Goal: Information Seeking & Learning: Learn about a topic

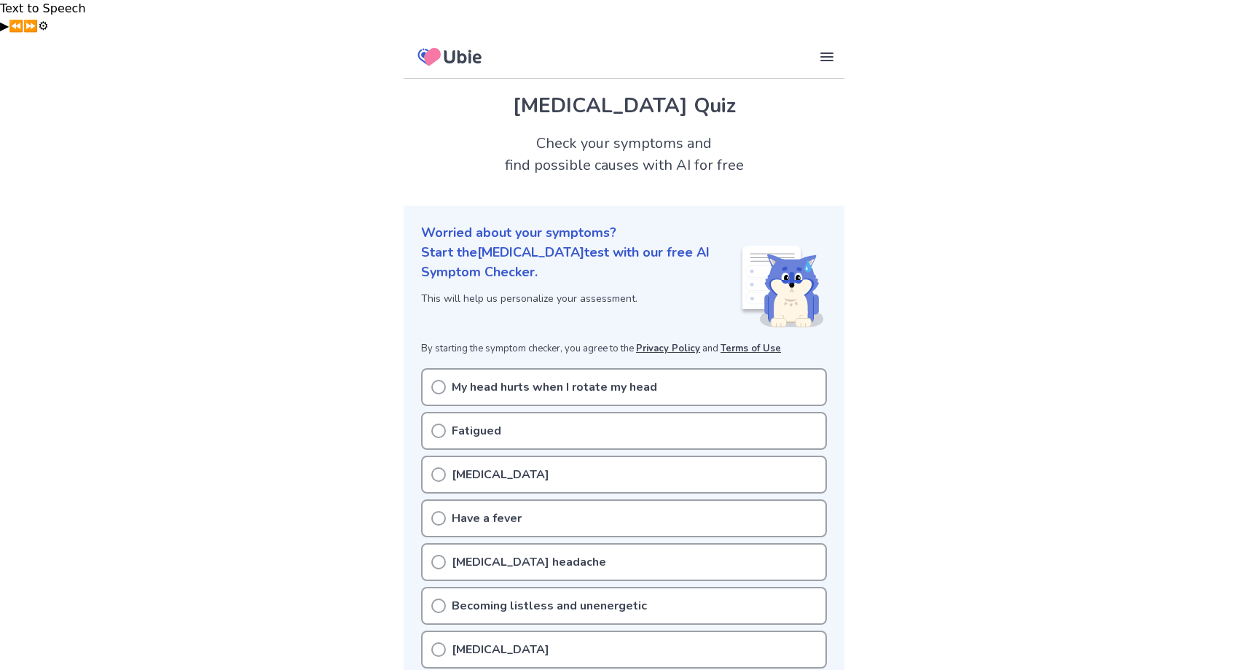
click at [480, 378] on p "My head hurts when I rotate my head" at bounding box center [555, 386] width 206 height 17
click at [439, 380] on icon at bounding box center [438, 387] width 15 height 15
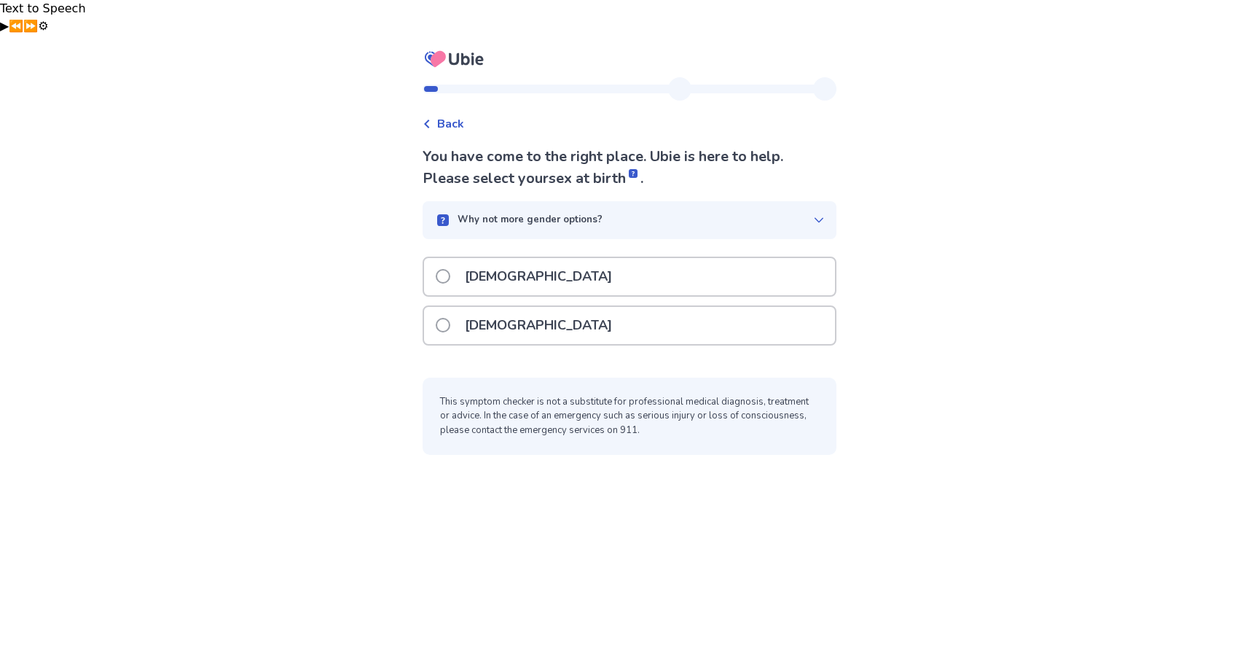
click at [450, 269] on span at bounding box center [443, 276] width 15 height 15
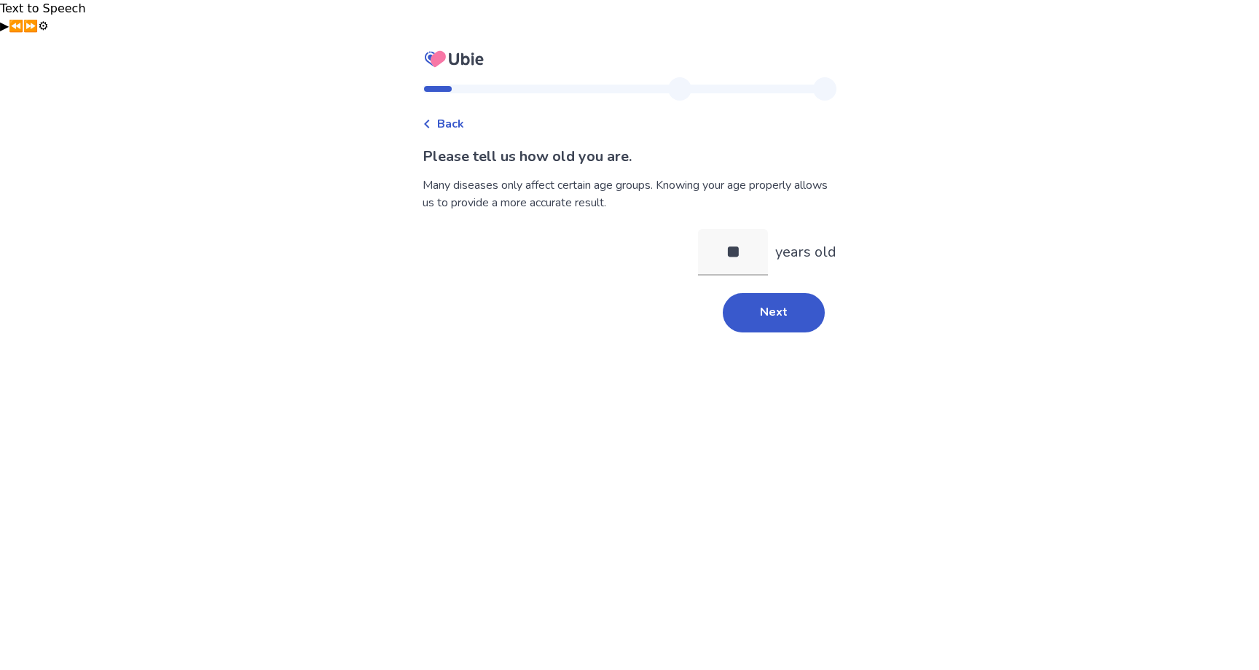
type input "*"
type input "**"
click at [744, 293] on button "Next" at bounding box center [774, 312] width 102 height 39
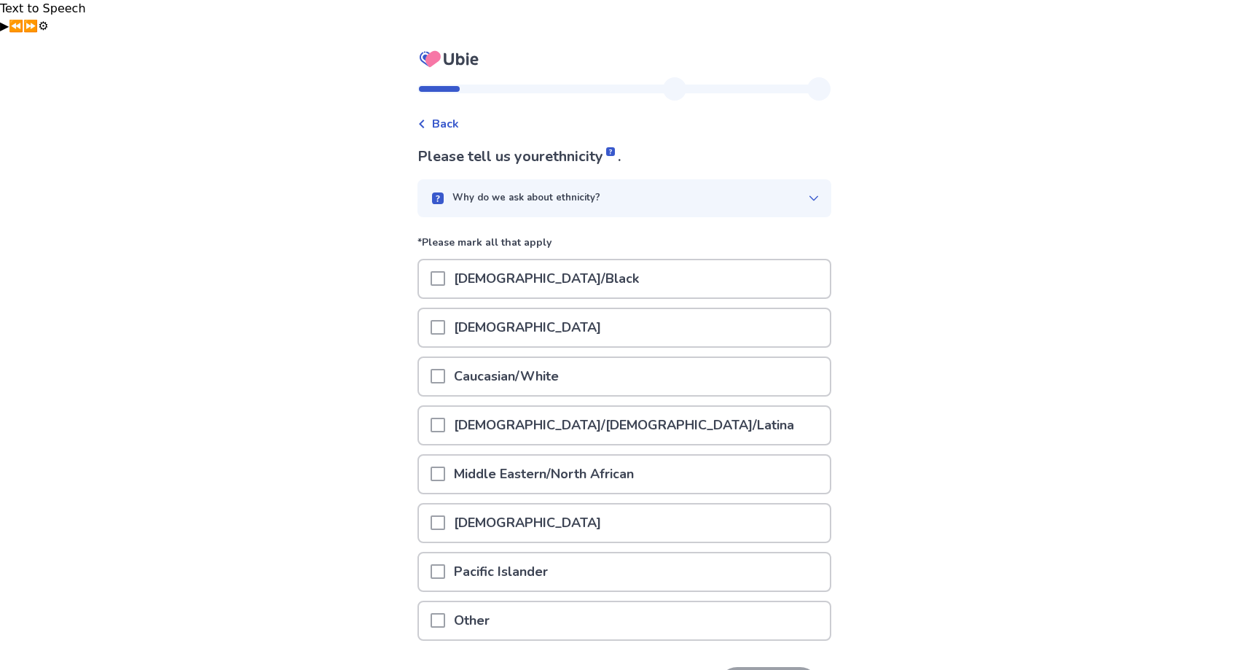
click at [439, 320] on span at bounding box center [438, 327] width 15 height 15
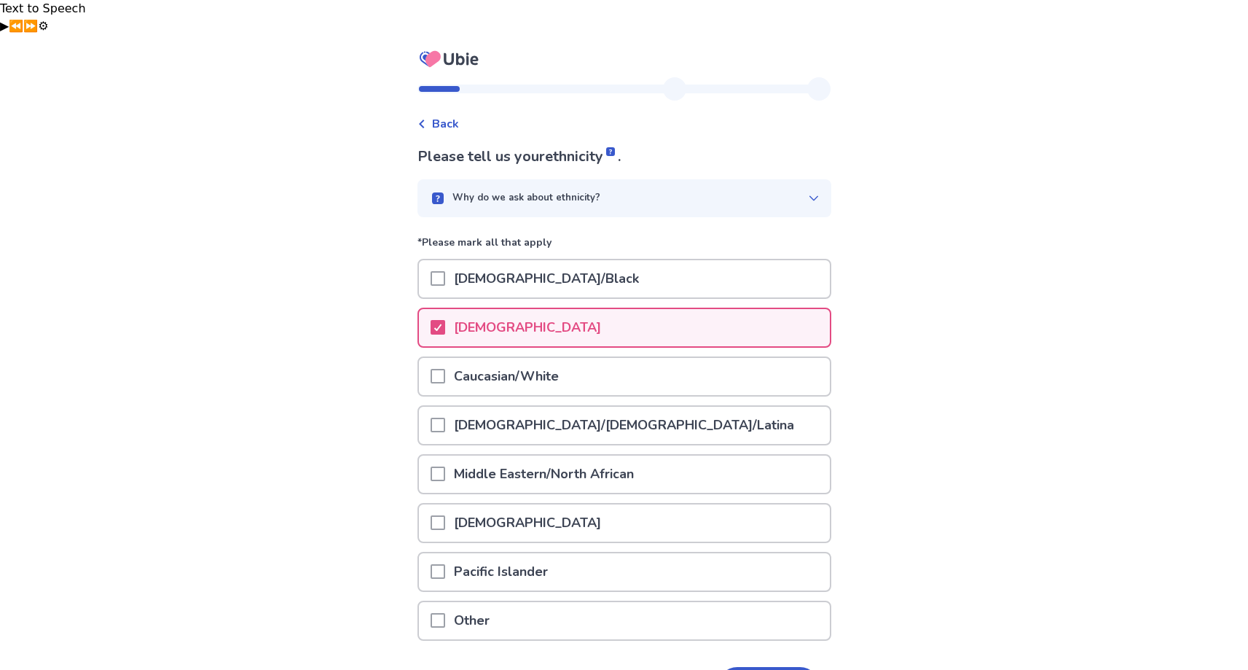
scroll to position [65, 0]
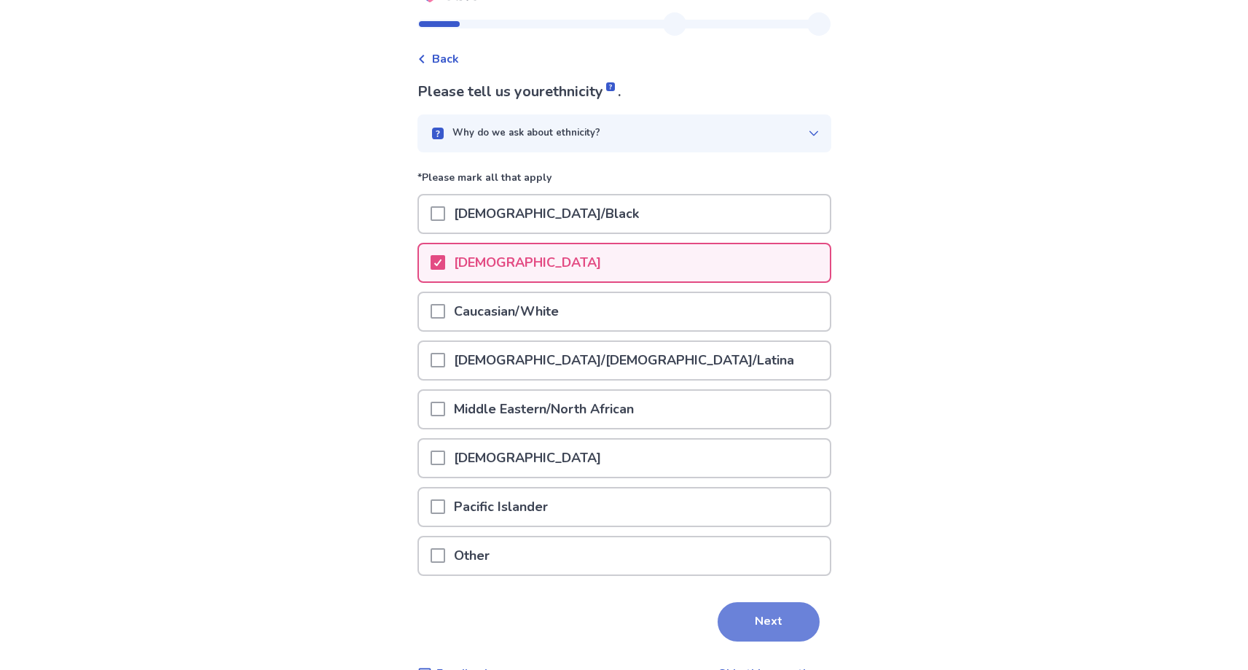
click at [745, 602] on button "Next" at bounding box center [769, 621] width 102 height 39
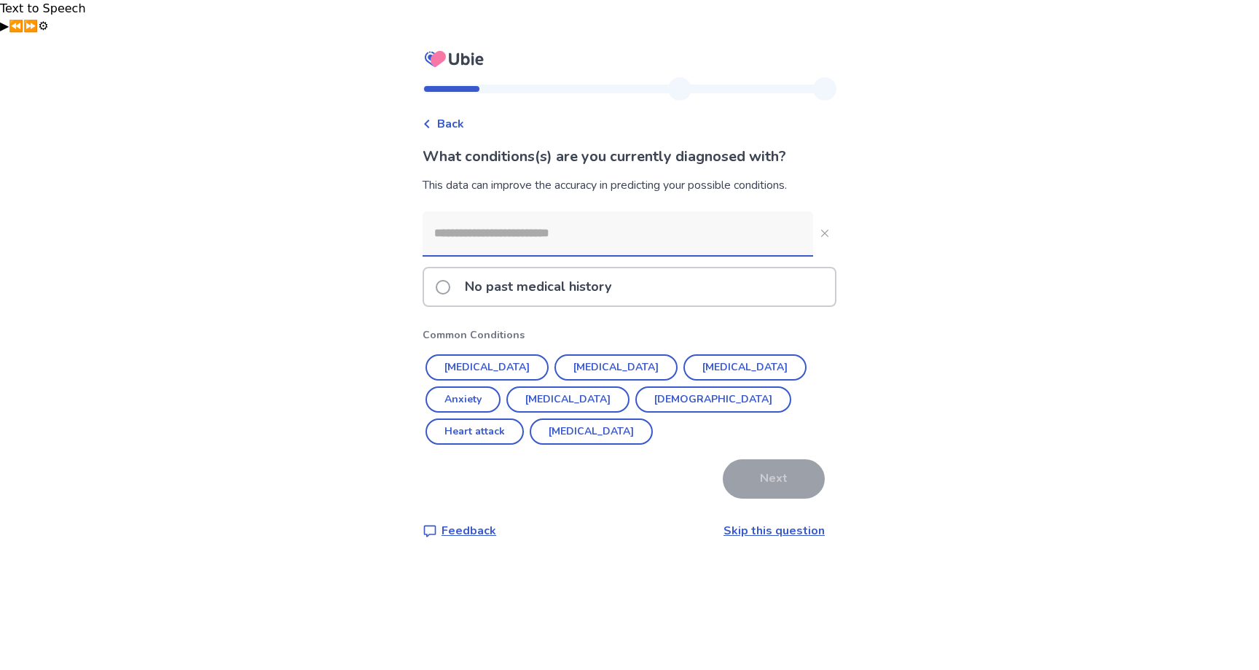
click at [741, 523] on link "Skip this question" at bounding box center [774, 531] width 101 height 16
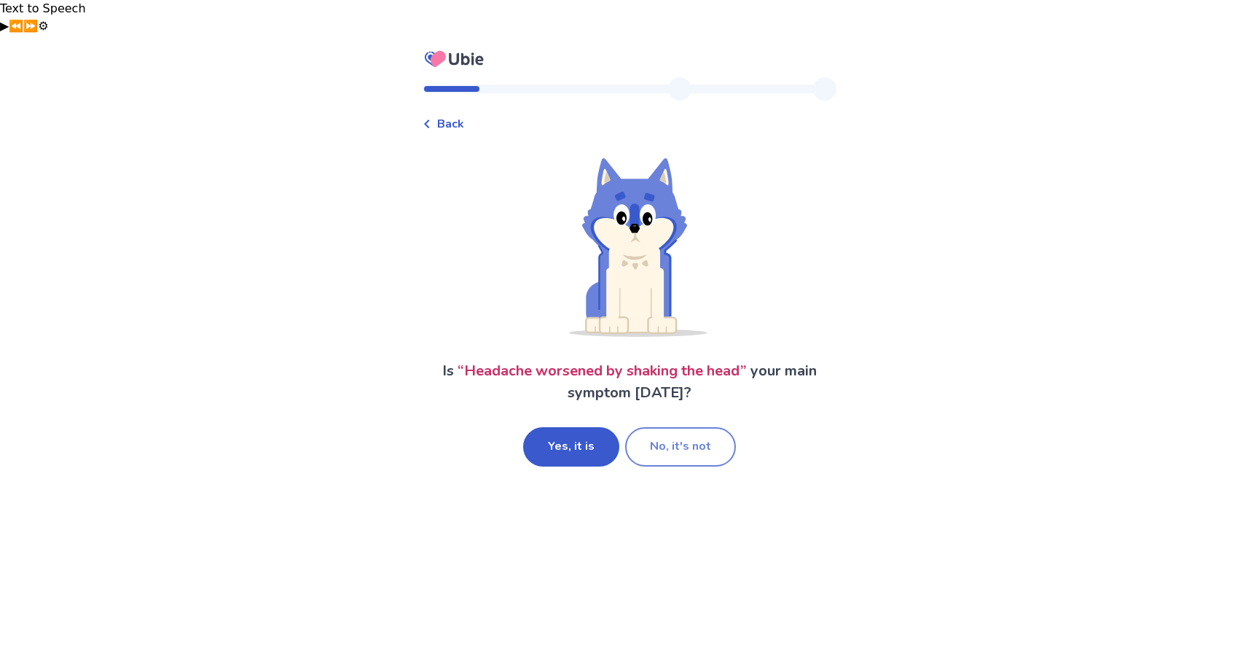
click at [698, 427] on button "No, it's not" at bounding box center [680, 446] width 111 height 39
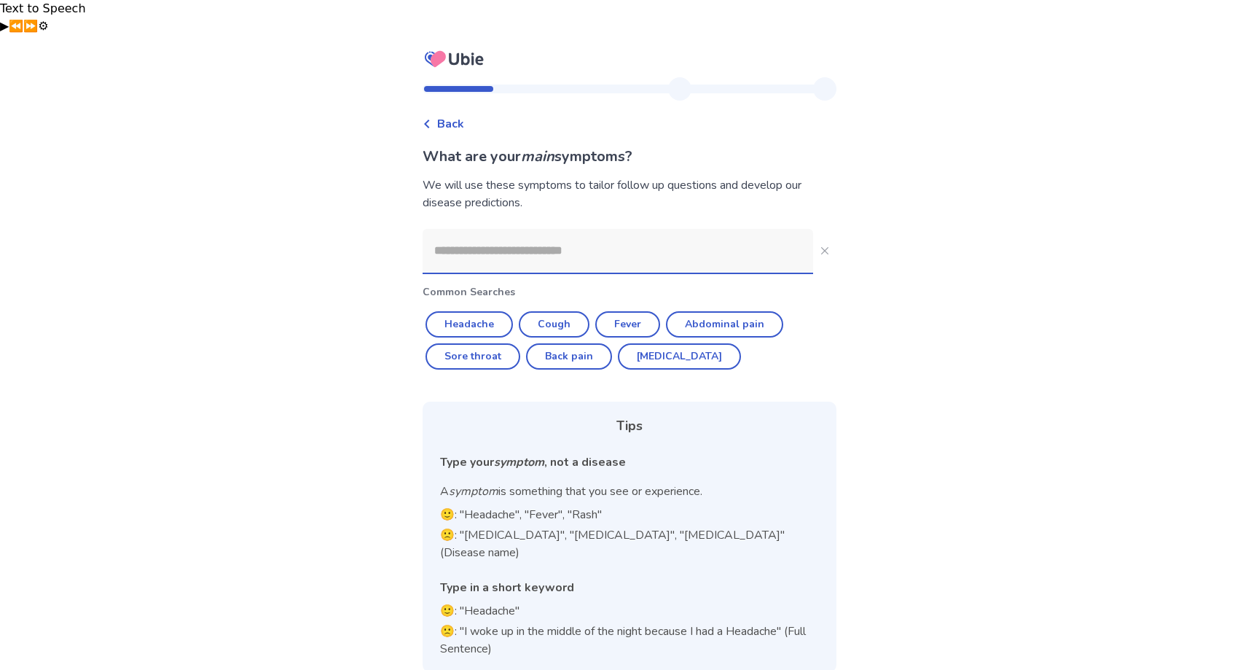
click at [498, 229] on input at bounding box center [618, 251] width 391 height 44
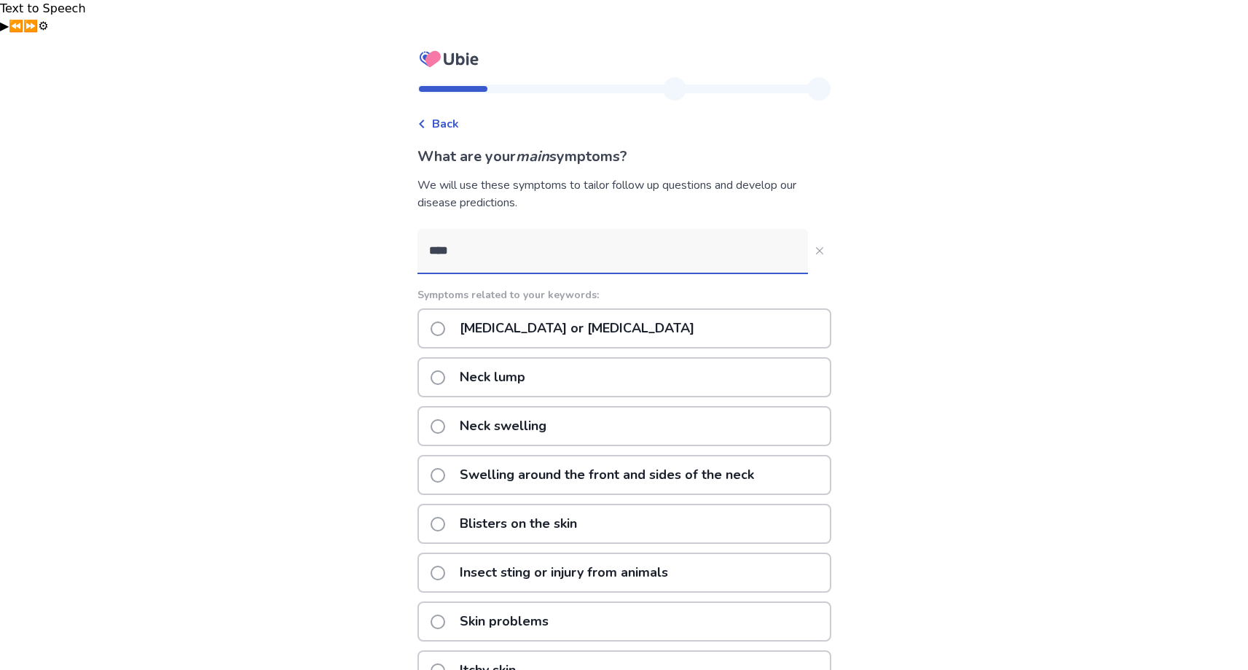
type input "****"
click at [446, 310] on label "Neck pain or stiffness" at bounding box center [567, 328] width 273 height 37
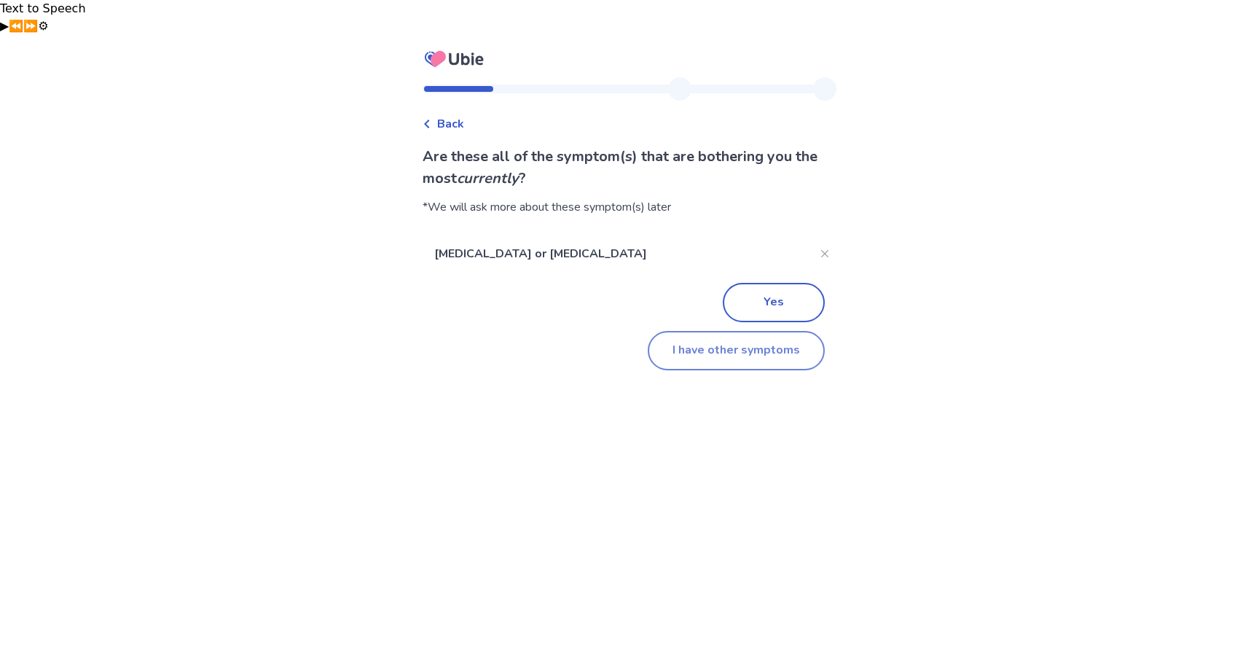
click at [722, 331] on button "I have other symptoms" at bounding box center [736, 350] width 177 height 39
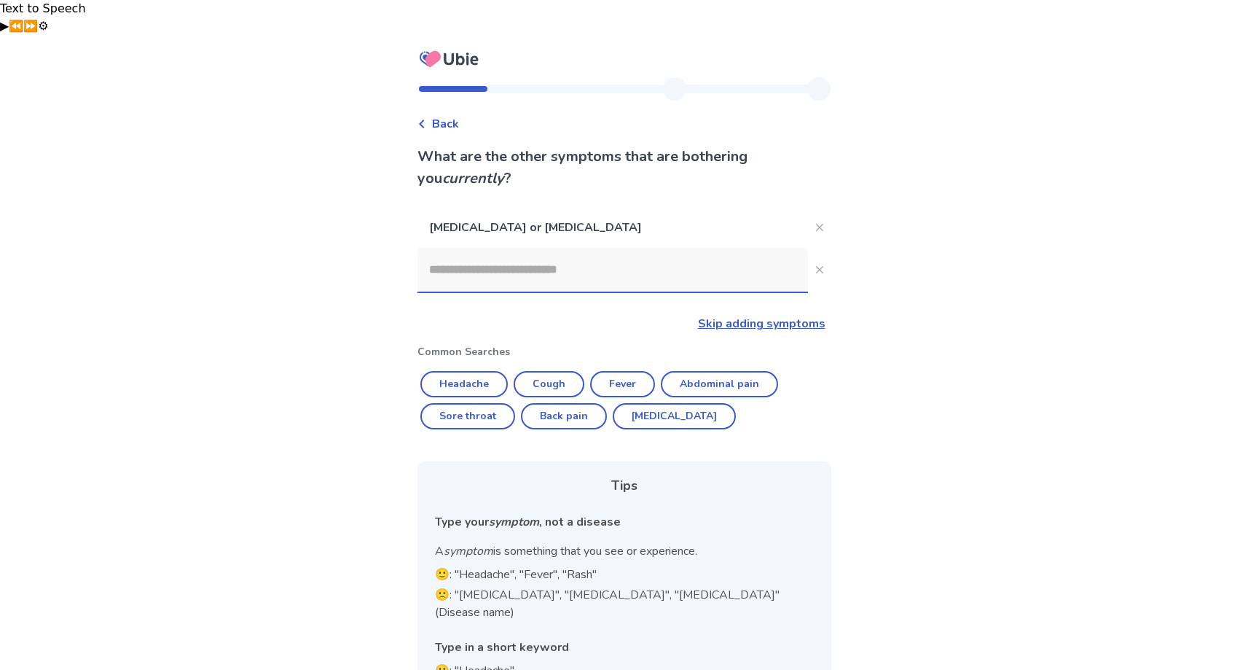
click at [579, 248] on input at bounding box center [613, 270] width 391 height 44
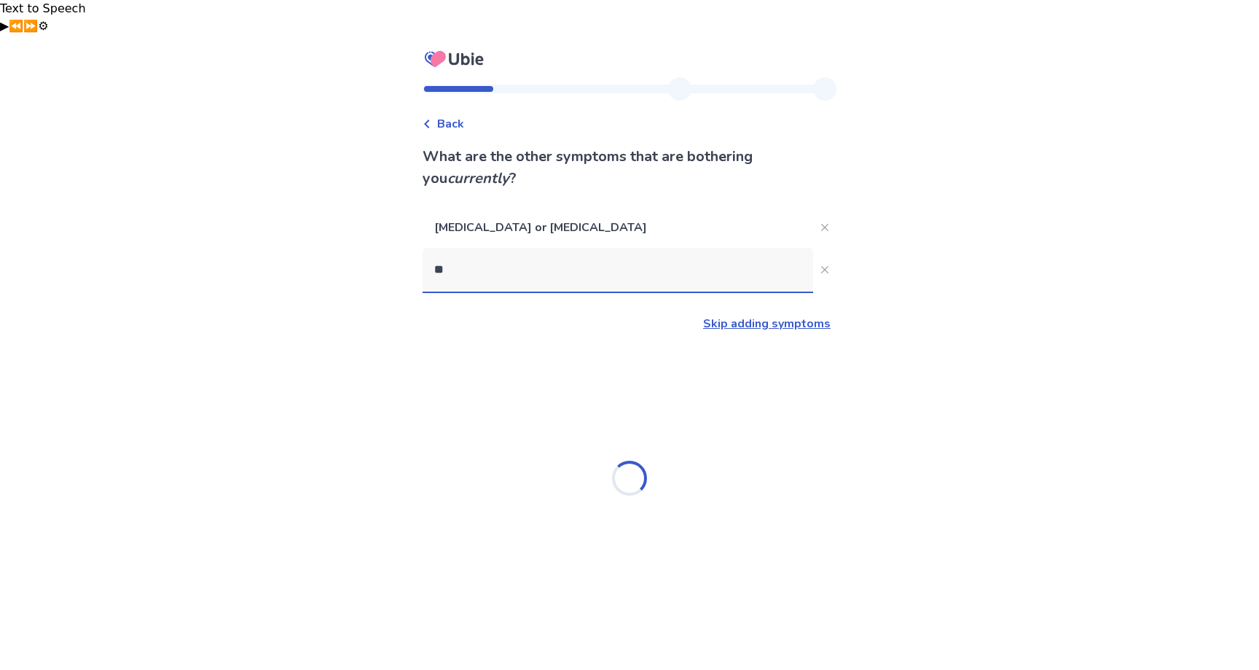
type input "*"
type input "******"
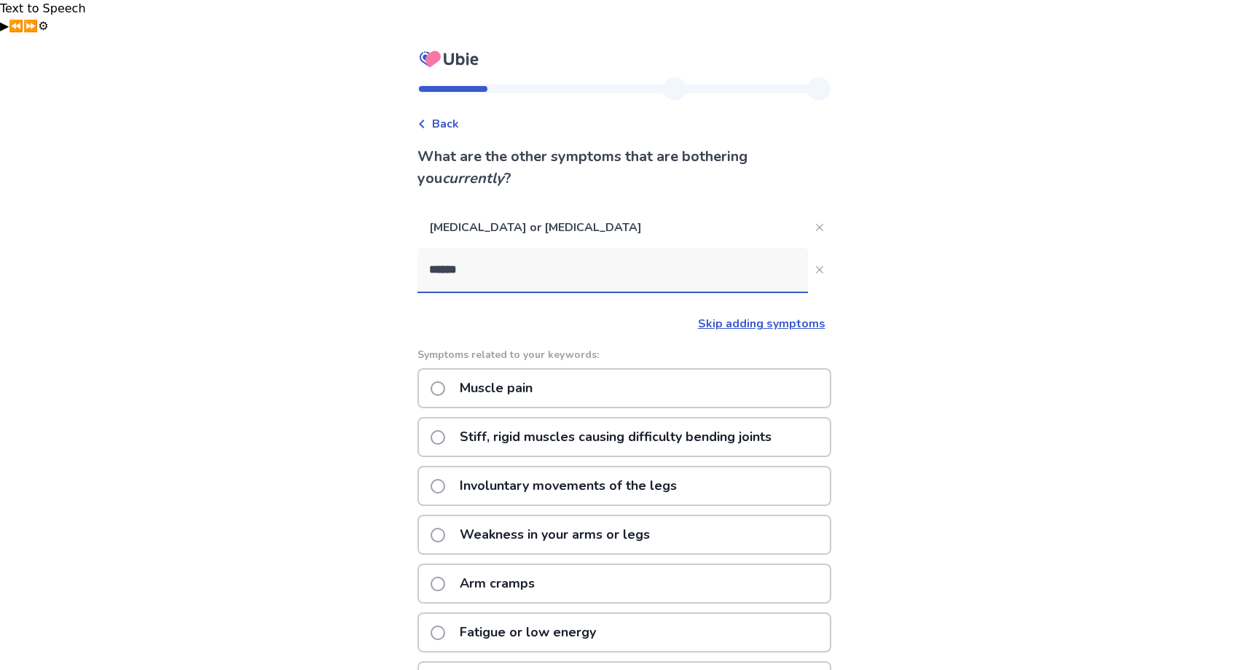
click at [477, 370] on p "Muscle pain" at bounding box center [496, 388] width 90 height 37
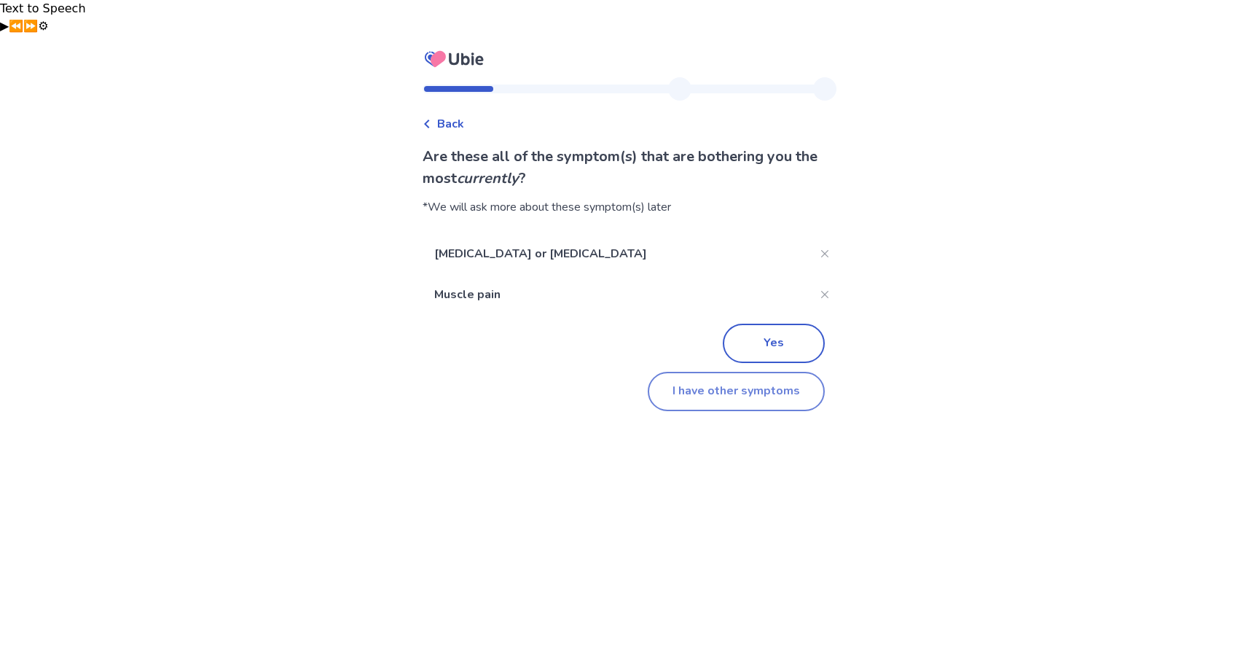
click at [730, 372] on button "I have other symptoms" at bounding box center [736, 391] width 177 height 39
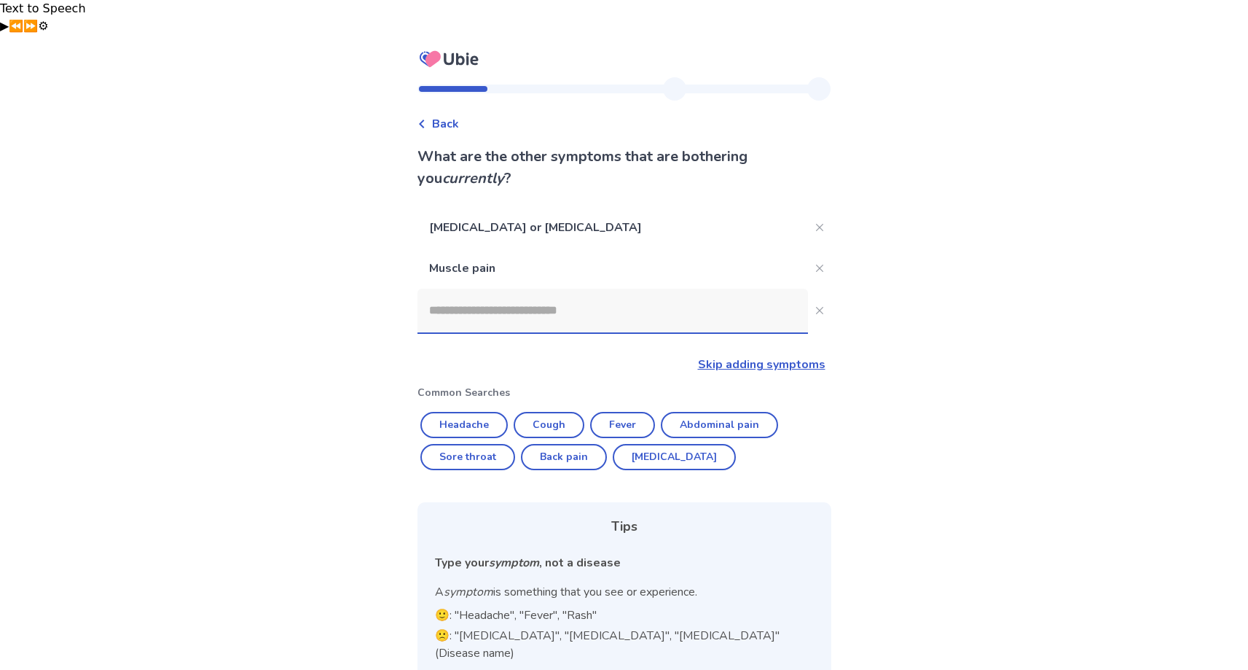
click at [581, 289] on input at bounding box center [613, 311] width 391 height 44
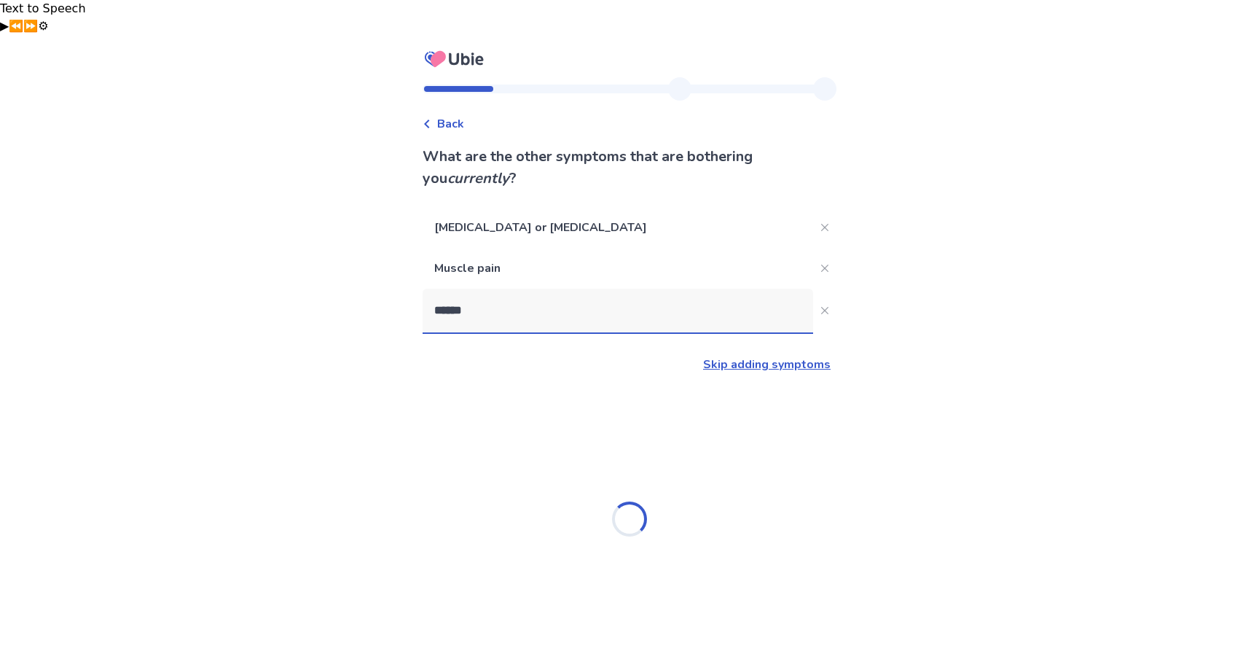
type input "*******"
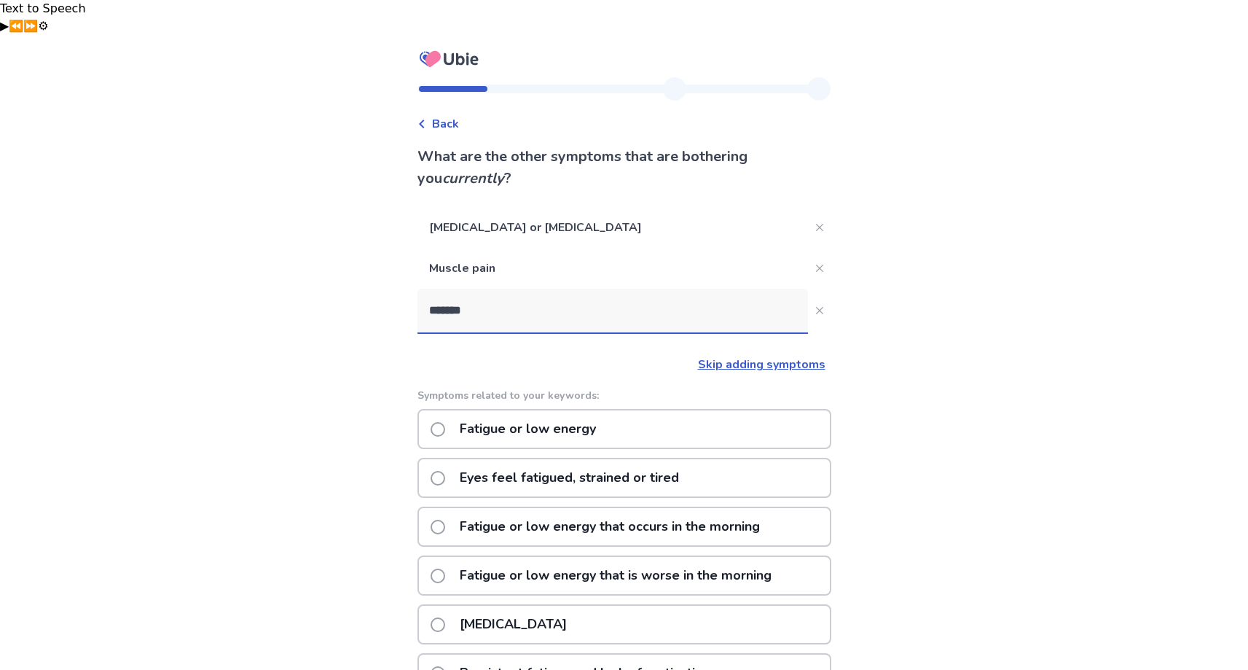
click at [514, 410] on p "Fatigue or low energy" at bounding box center [528, 428] width 154 height 37
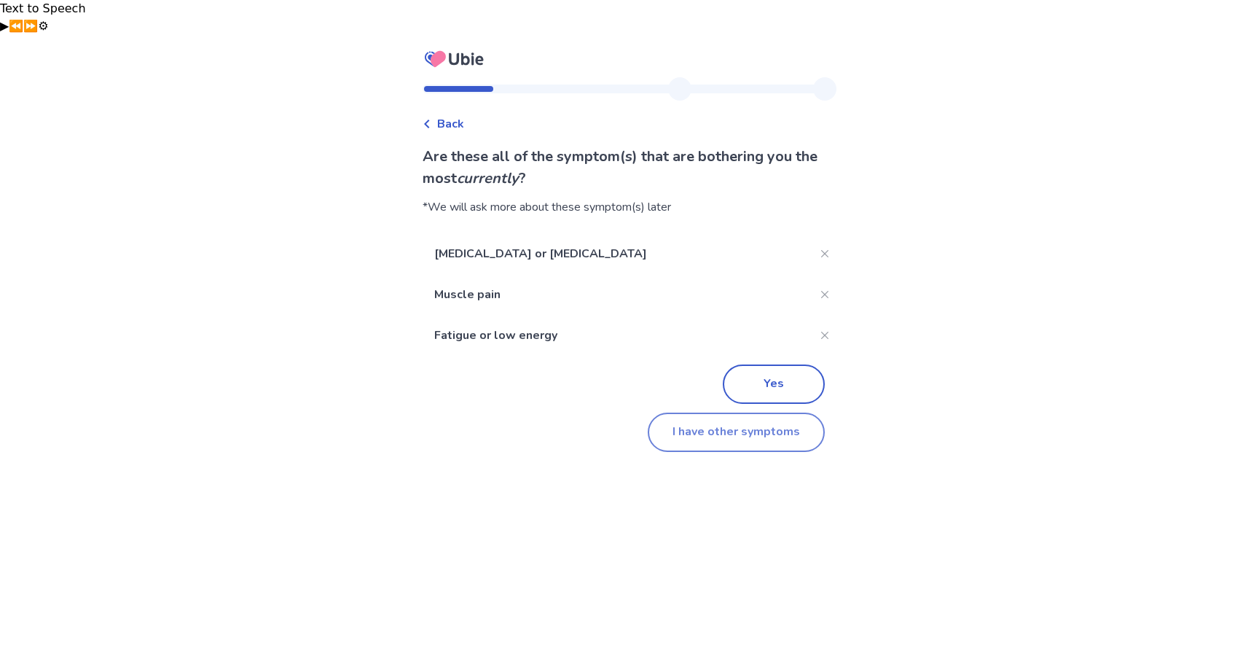
click at [715, 413] on button "I have other symptoms" at bounding box center [736, 432] width 177 height 39
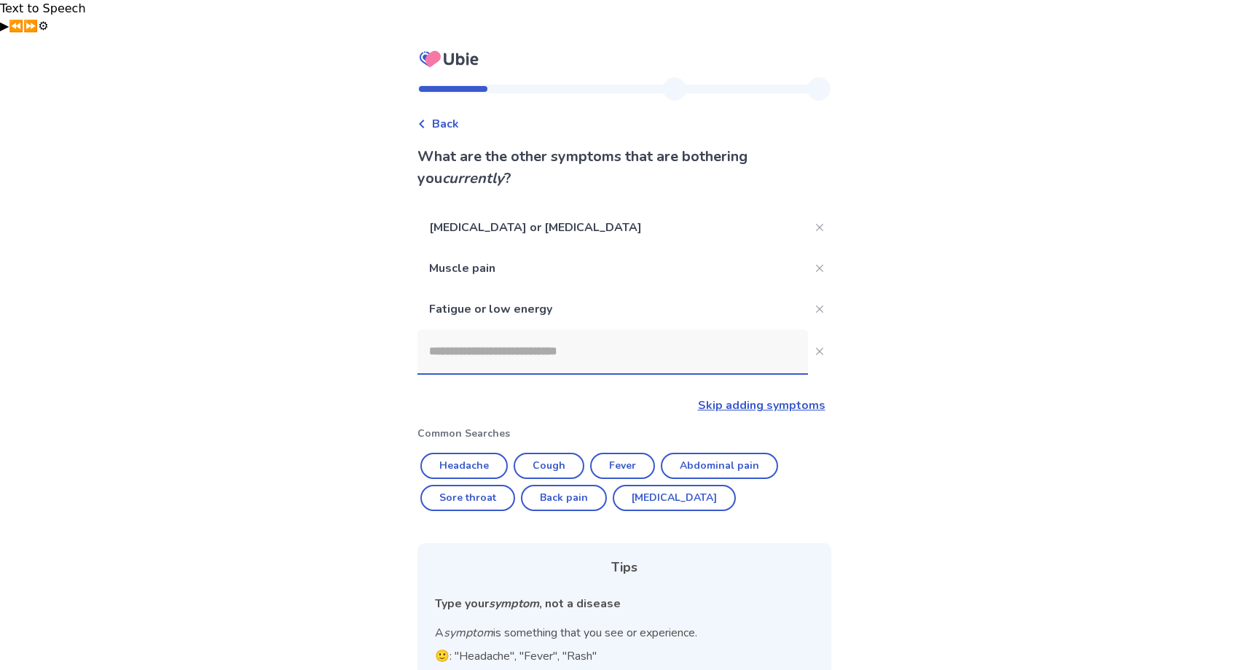
click at [512, 329] on input at bounding box center [613, 351] width 391 height 44
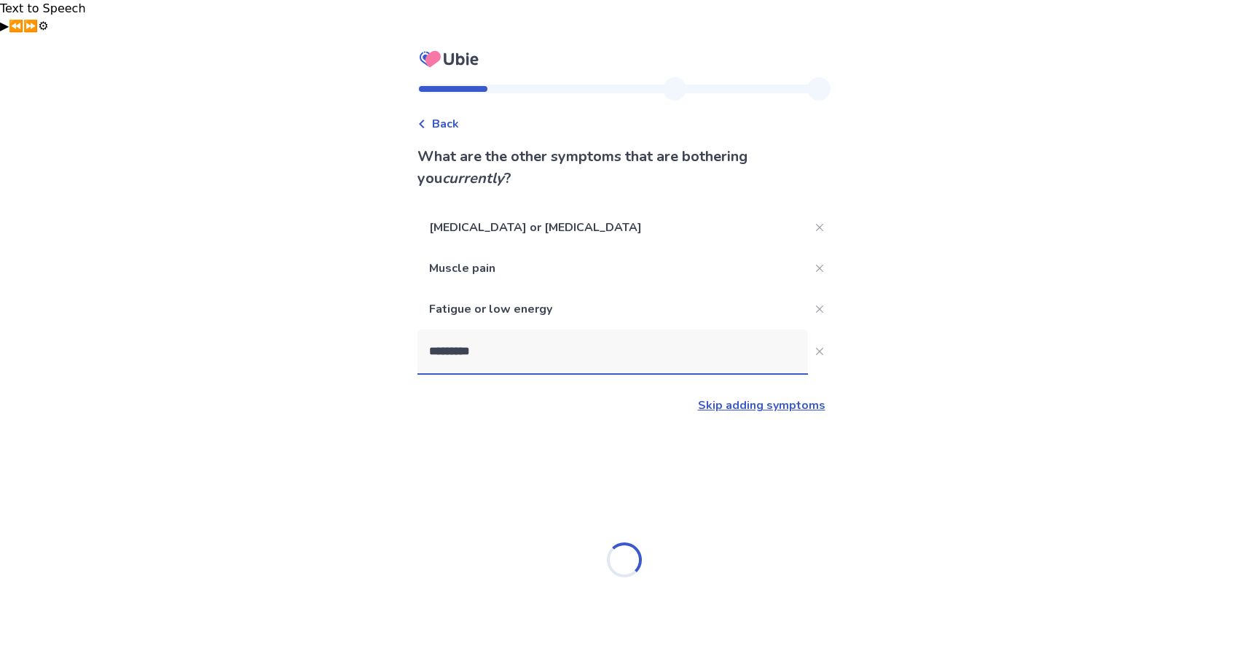
type input "**********"
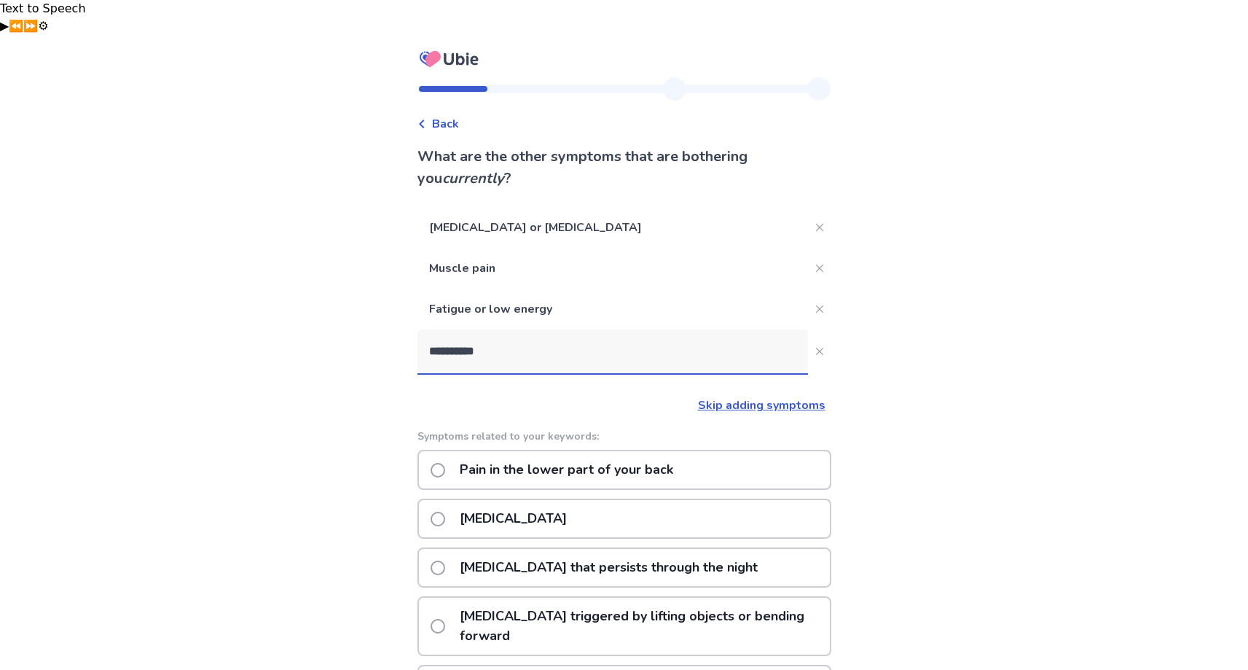
click at [491, 500] on p "Lower back pain" at bounding box center [513, 518] width 125 height 37
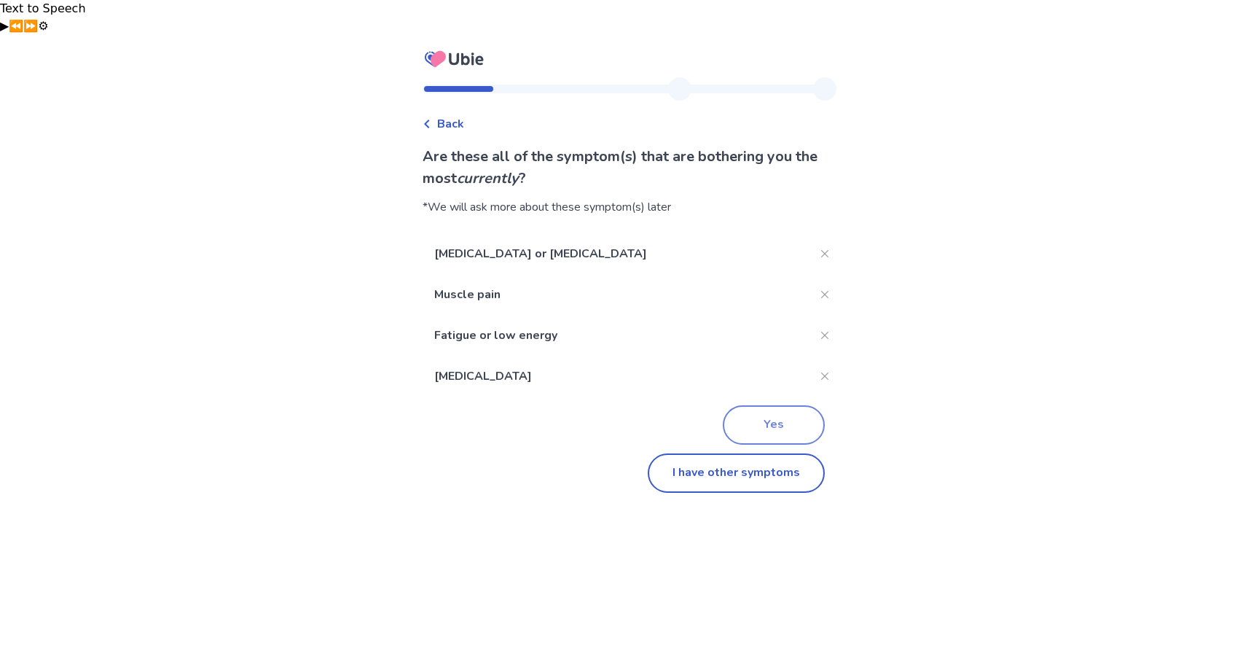
click at [753, 405] on button "Yes" at bounding box center [774, 424] width 102 height 39
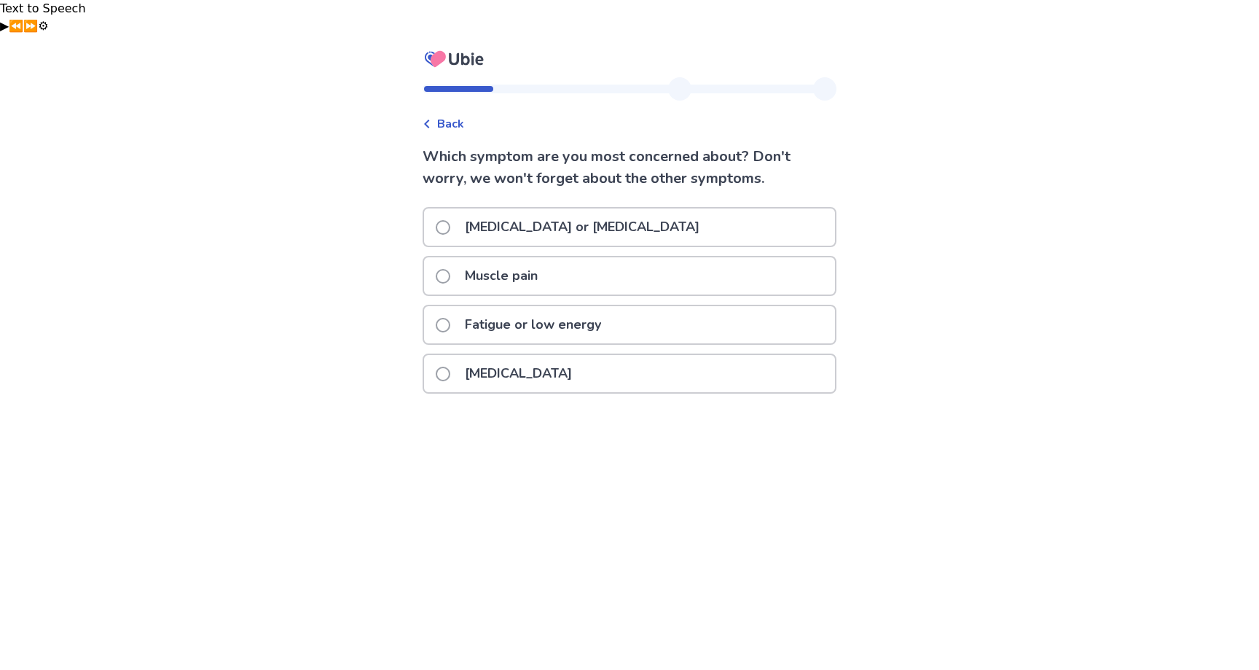
click at [557, 208] on p "Neck pain or stiffness" at bounding box center [582, 226] width 252 height 37
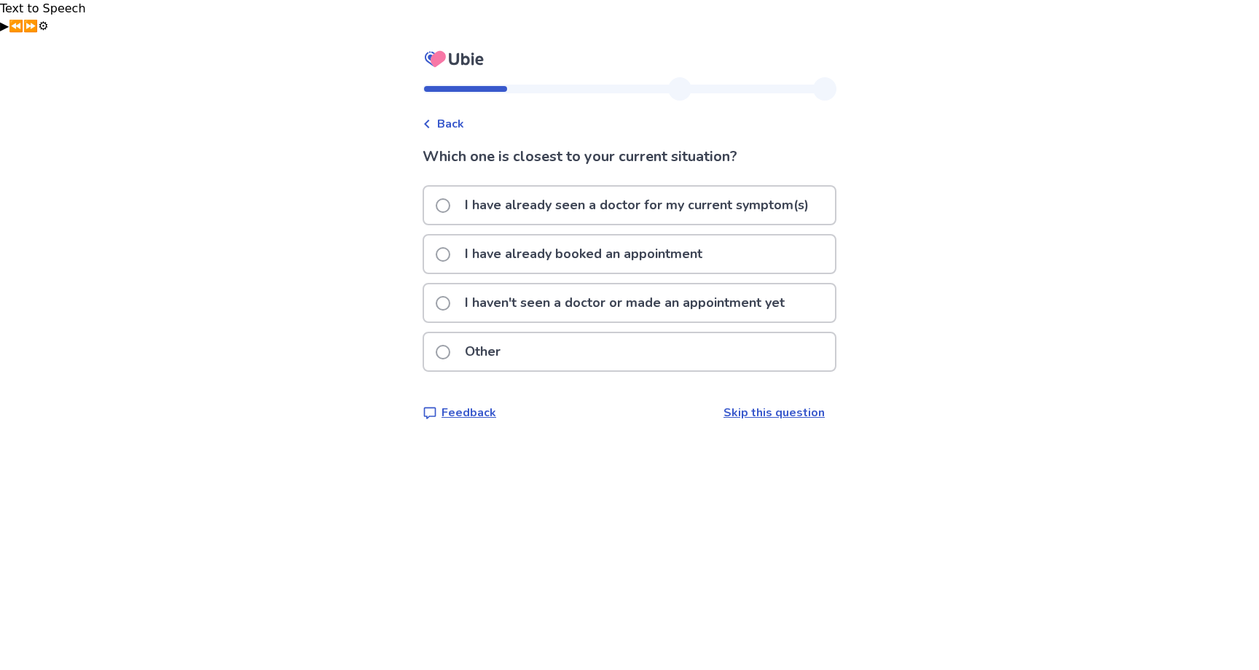
click at [735, 404] on link "Skip this question" at bounding box center [774, 412] width 101 height 16
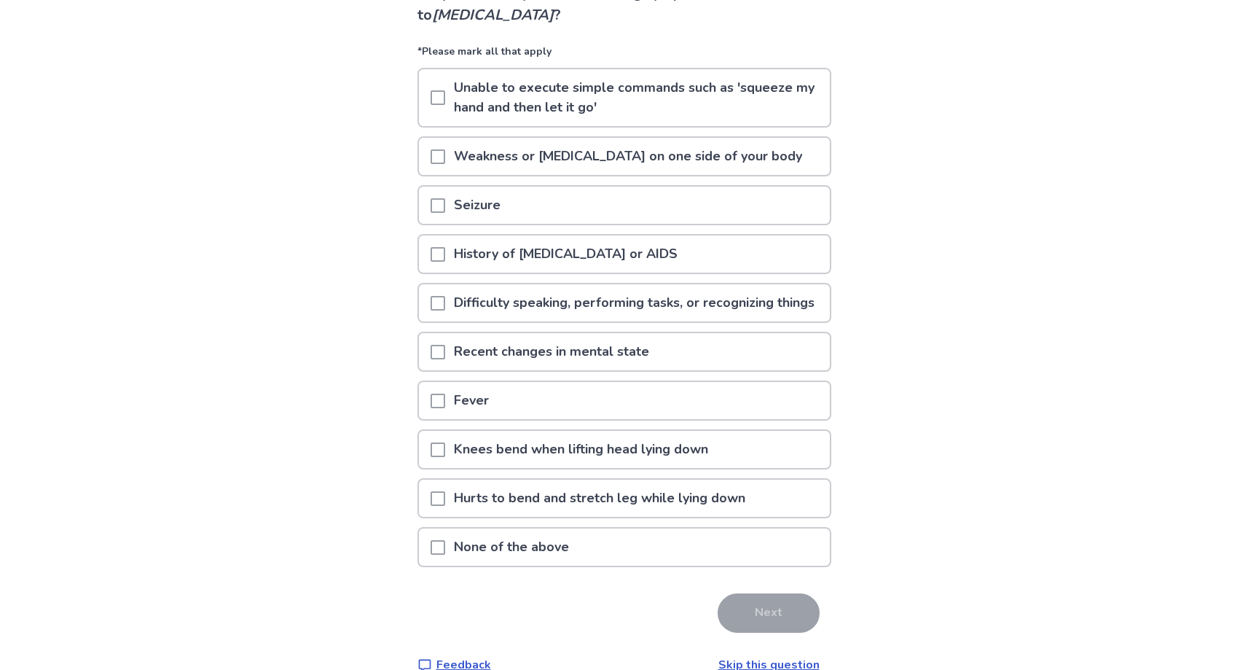
scroll to position [175, 0]
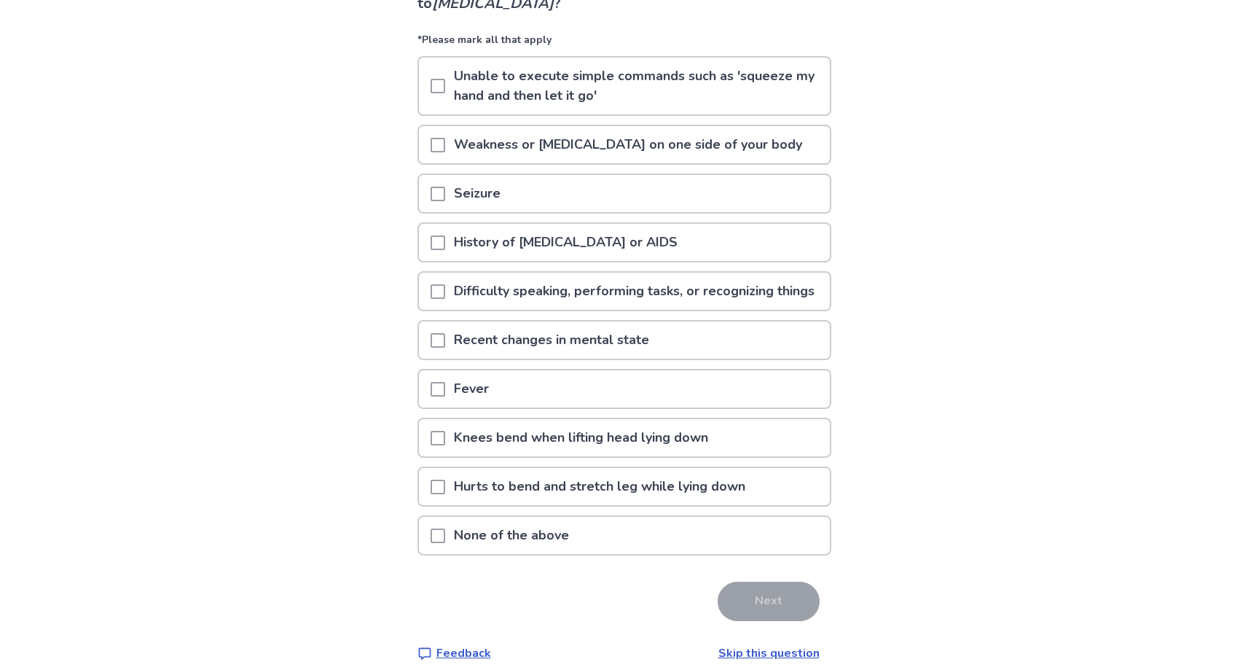
click at [517, 529] on p "None of the above" at bounding box center [511, 535] width 133 height 37
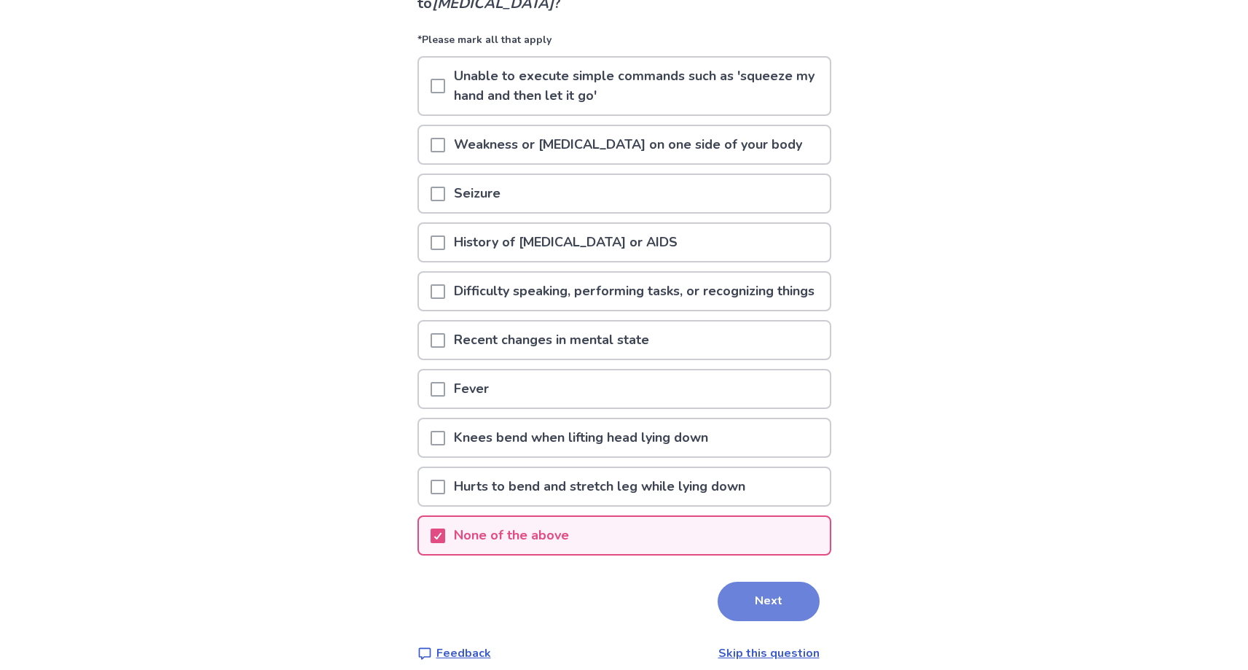
click at [777, 591] on button "Next" at bounding box center [769, 601] width 102 height 39
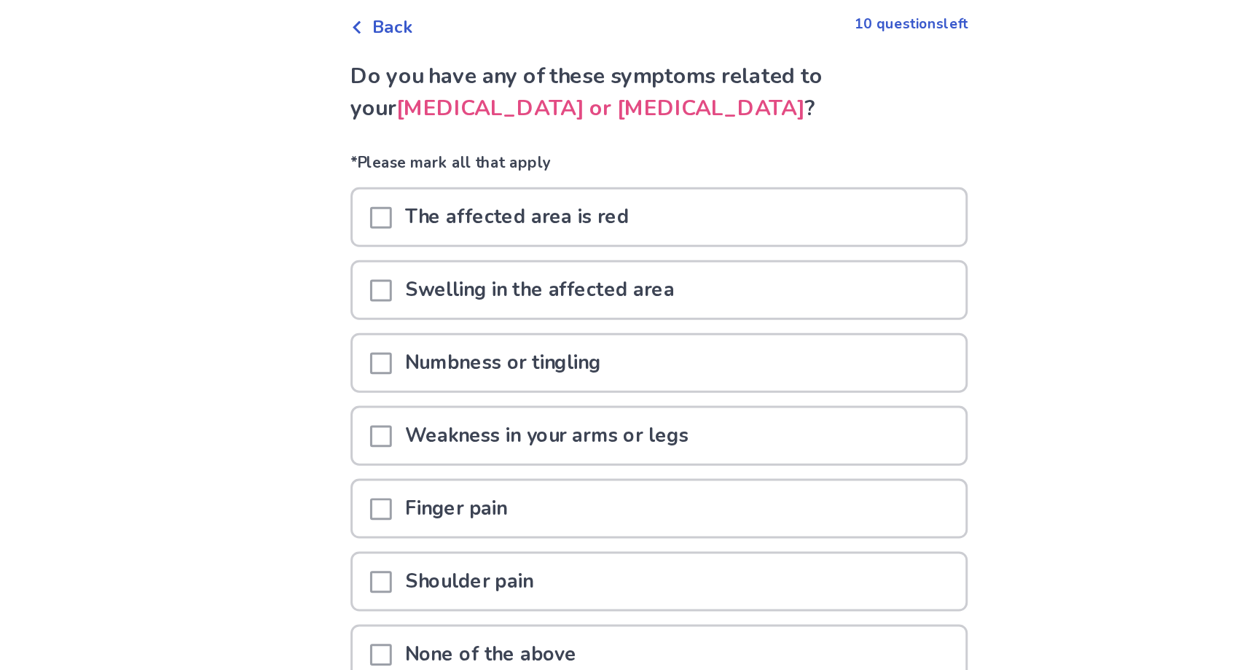
click at [448, 488] on span at bounding box center [443, 495] width 15 height 15
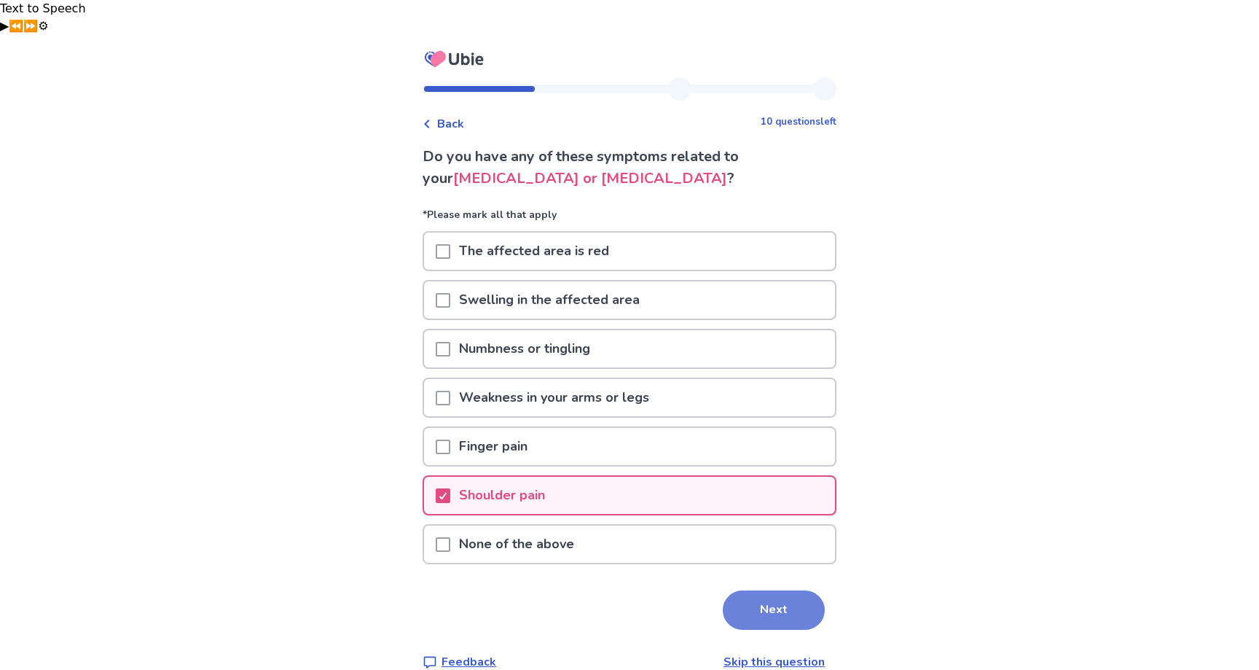
click at [773, 590] on button "Next" at bounding box center [774, 609] width 102 height 39
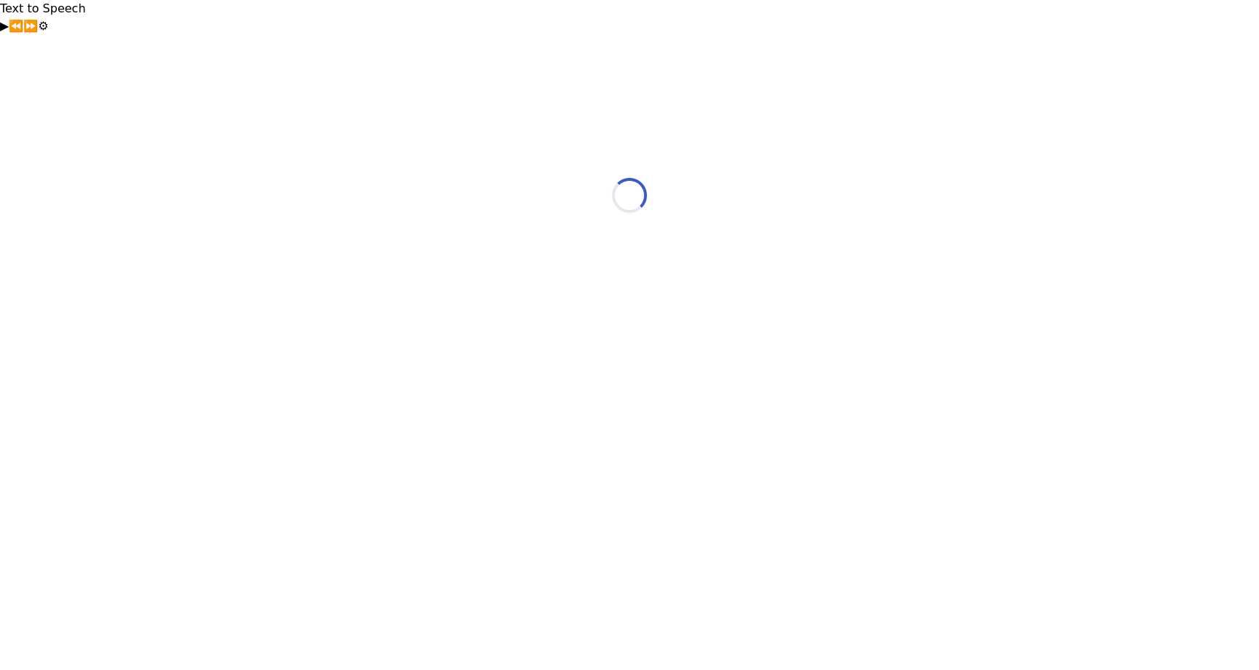
select select "*"
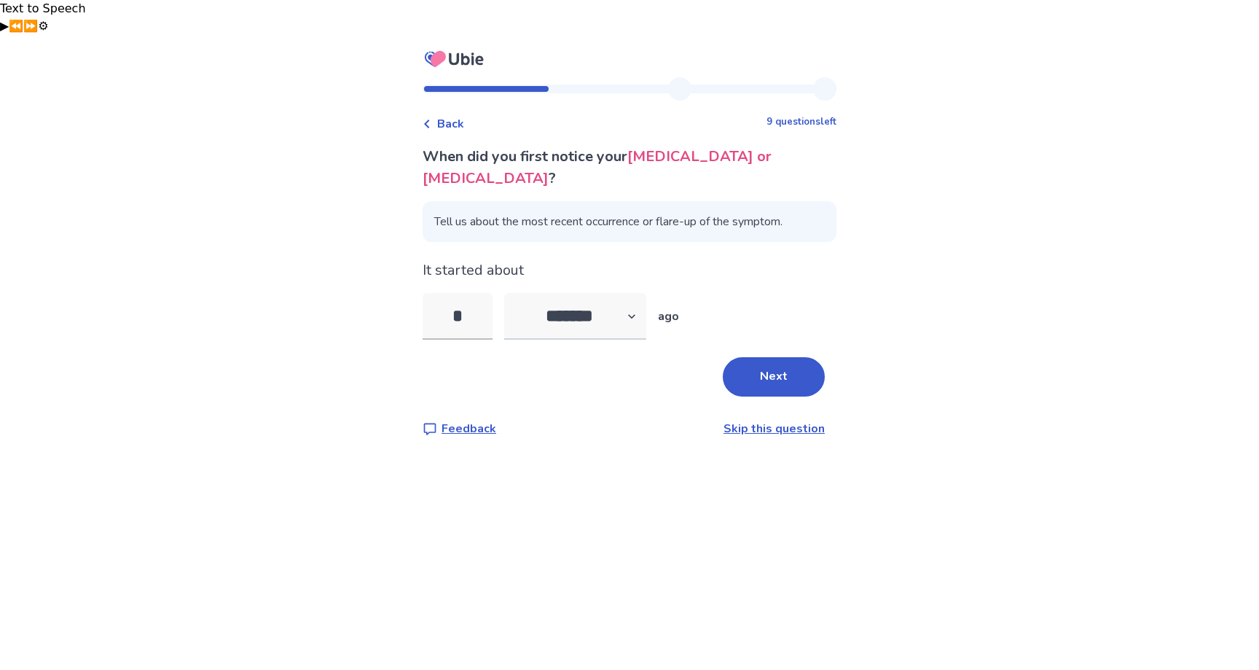
type input "*"
click at [576, 293] on select "******* ****** ******* ******** *******" at bounding box center [575, 316] width 142 height 47
select select "*"
click at [513, 293] on select "******* ****** ******* ******** *******" at bounding box center [575, 316] width 142 height 47
drag, startPoint x: 477, startPoint y: 257, endPoint x: 372, endPoint y: 257, distance: 105.0
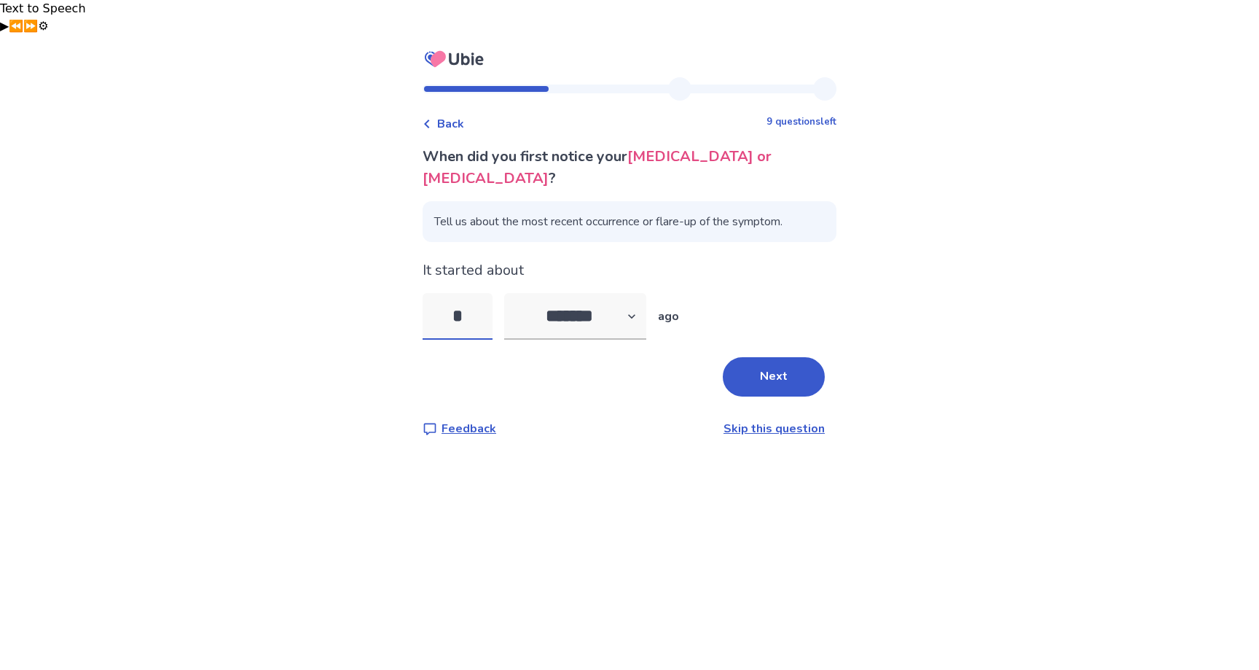
click at [372, 257] on div "Back 9 questions left When did you first notice your neck pain or stiffness ? T…" at bounding box center [629, 370] width 1259 height 670
type input "*"
type input "**"
click at [770, 357] on button "Next" at bounding box center [774, 376] width 102 height 39
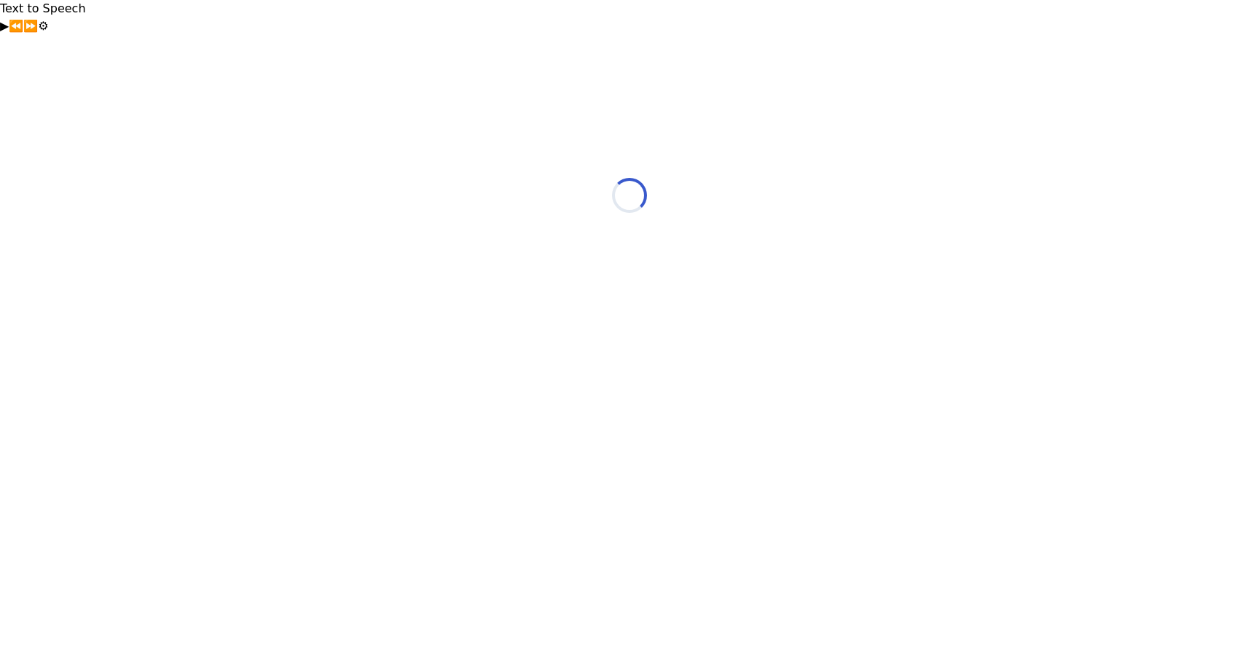
select select "*"
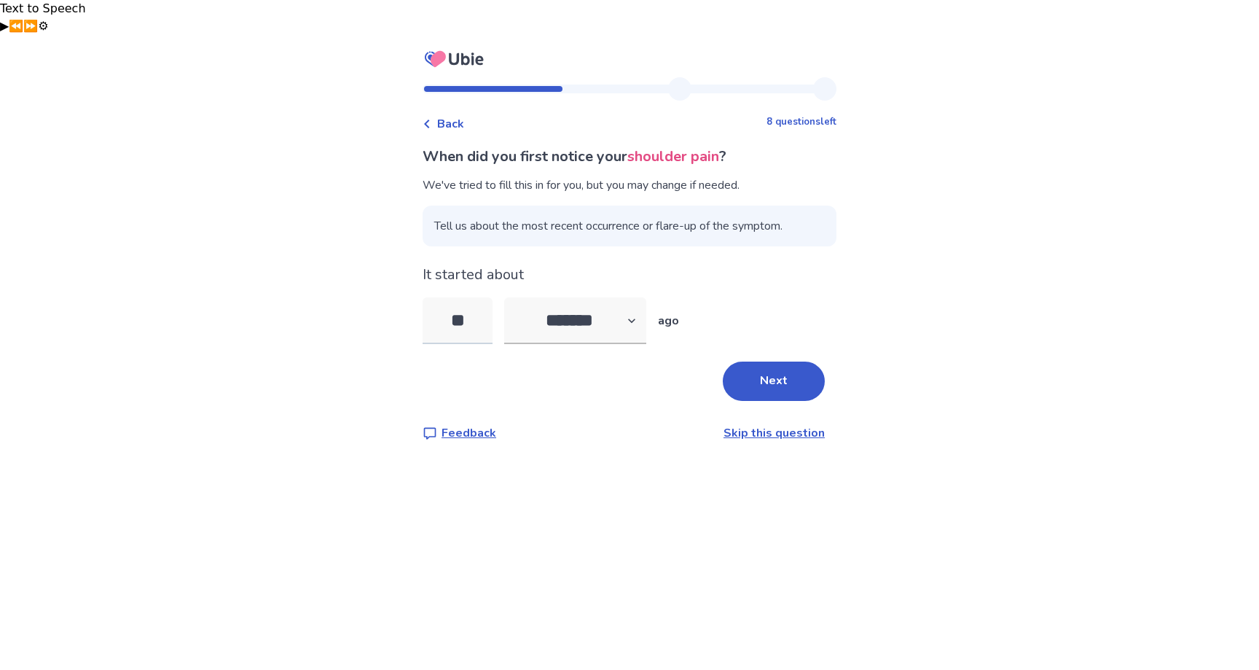
type input "*"
type input "**"
click at [754, 361] on button "Next" at bounding box center [774, 380] width 102 height 39
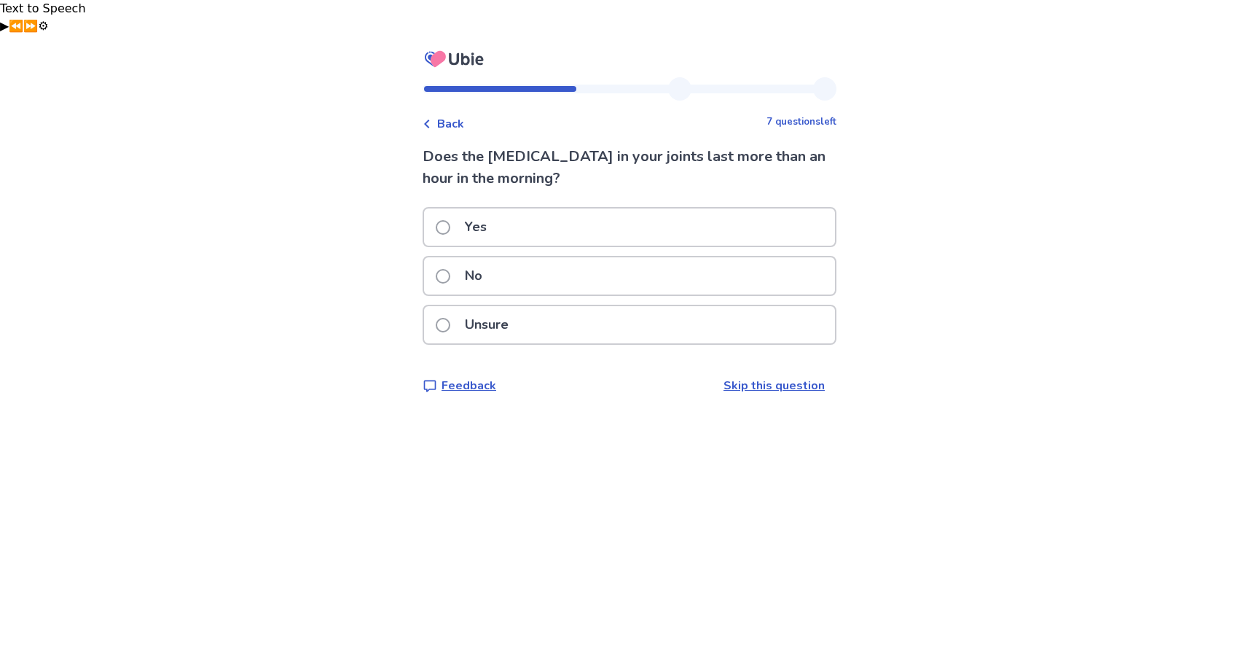
click at [464, 257] on label "No" at bounding box center [463, 275] width 55 height 37
click at [491, 257] on p "No" at bounding box center [473, 275] width 35 height 37
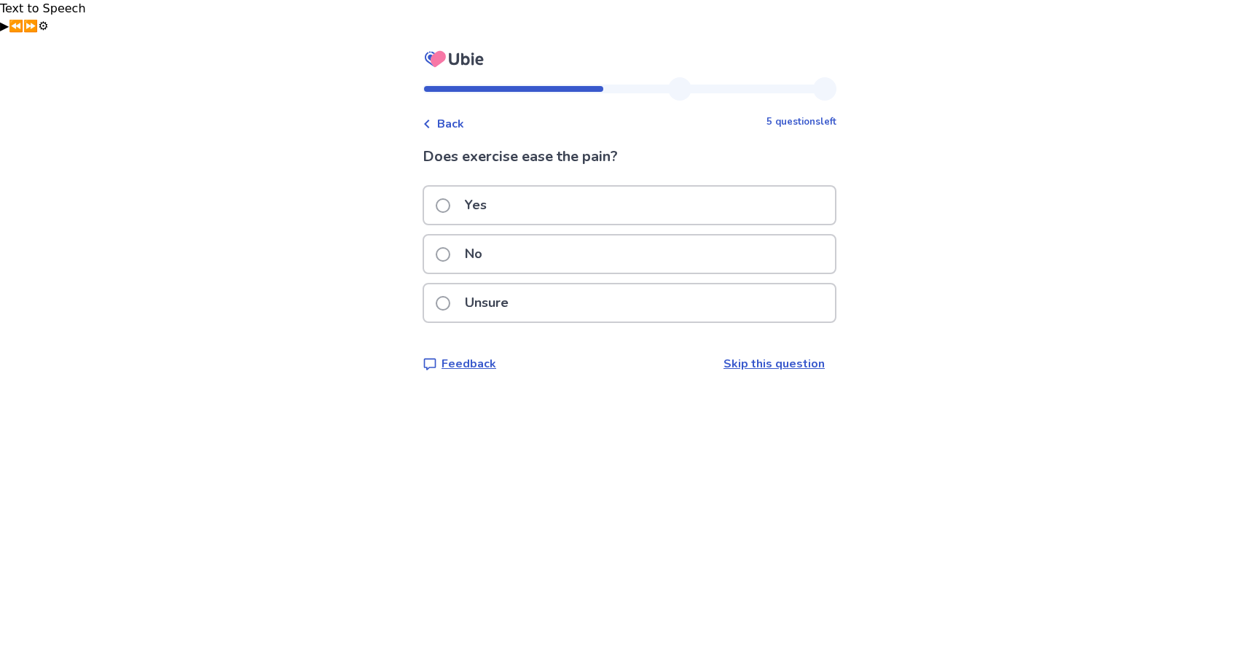
click at [478, 284] on p "Unsure" at bounding box center [486, 302] width 61 height 37
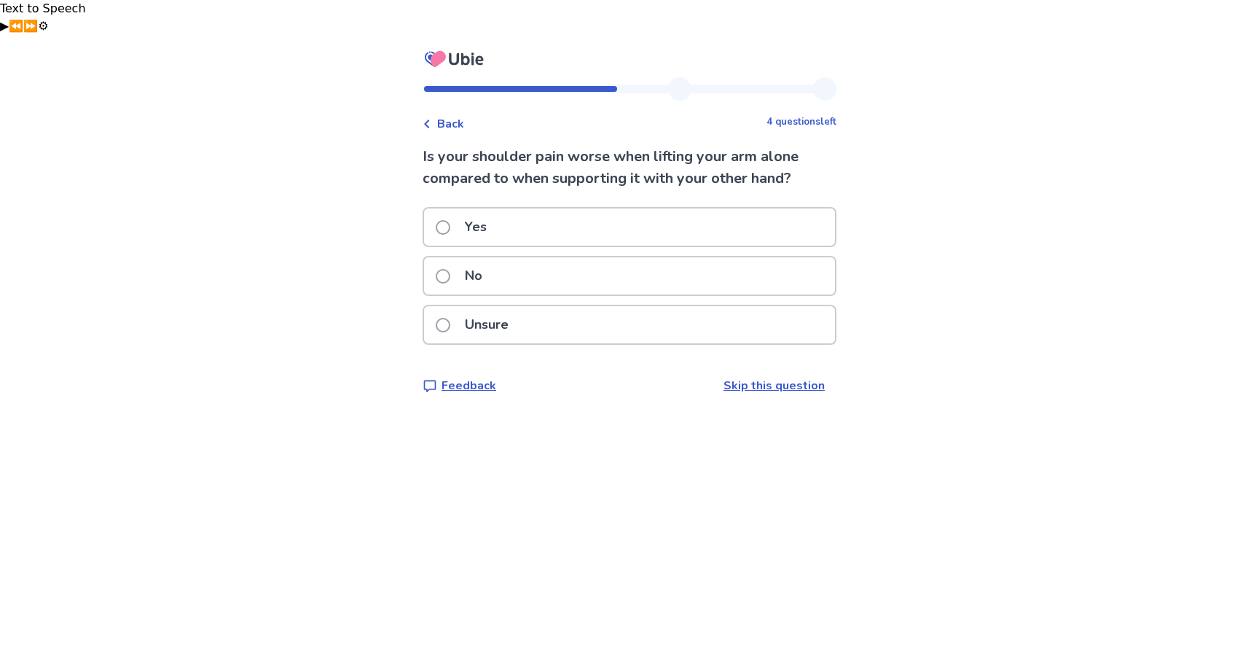
click at [512, 257] on div "No" at bounding box center [629, 275] width 411 height 37
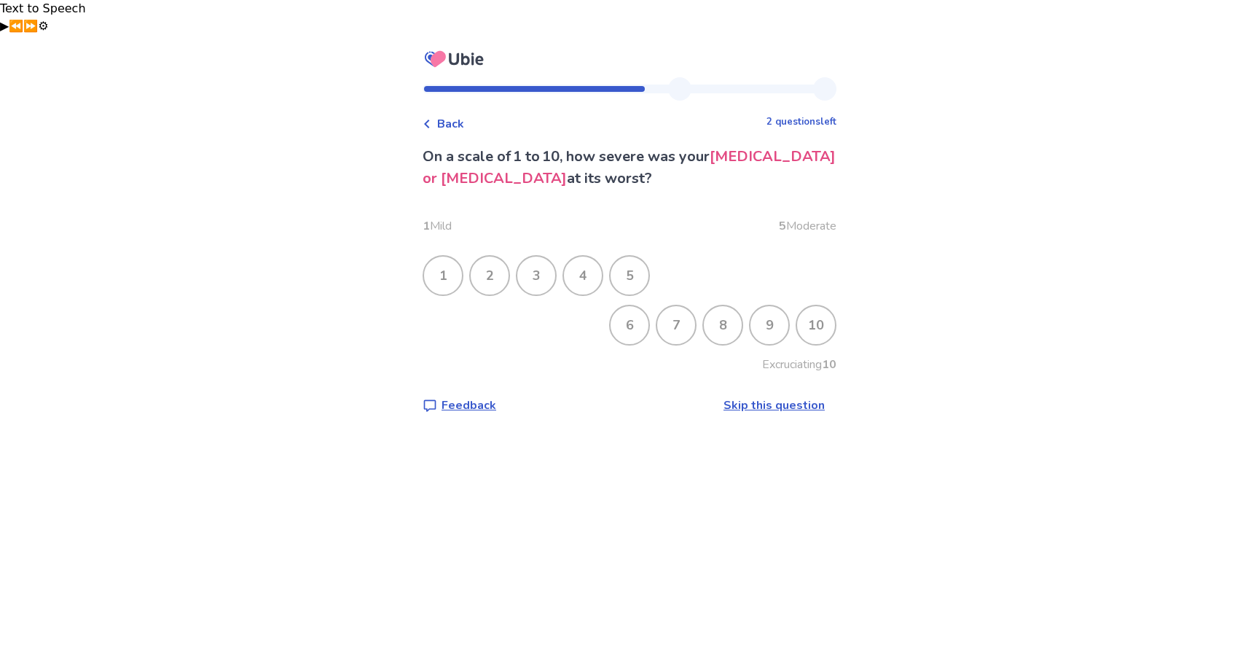
click at [681, 306] on div "7" at bounding box center [676, 325] width 38 height 38
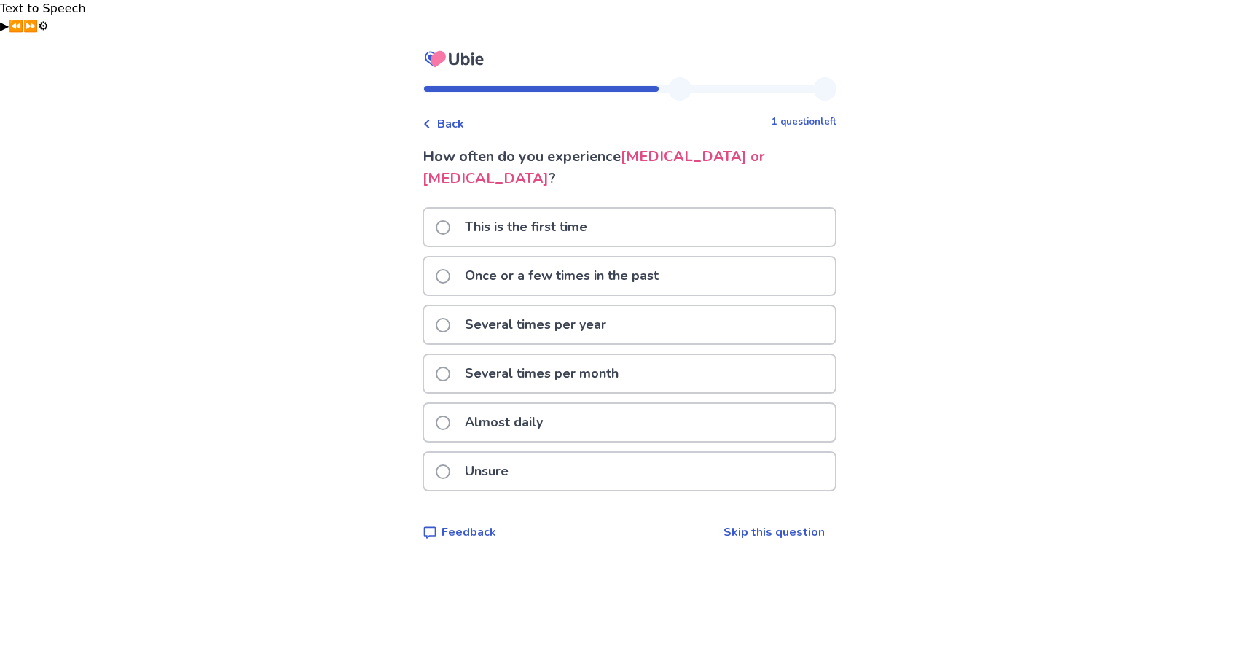
click at [600, 257] on p "Once or a few times in the past" at bounding box center [561, 275] width 211 height 37
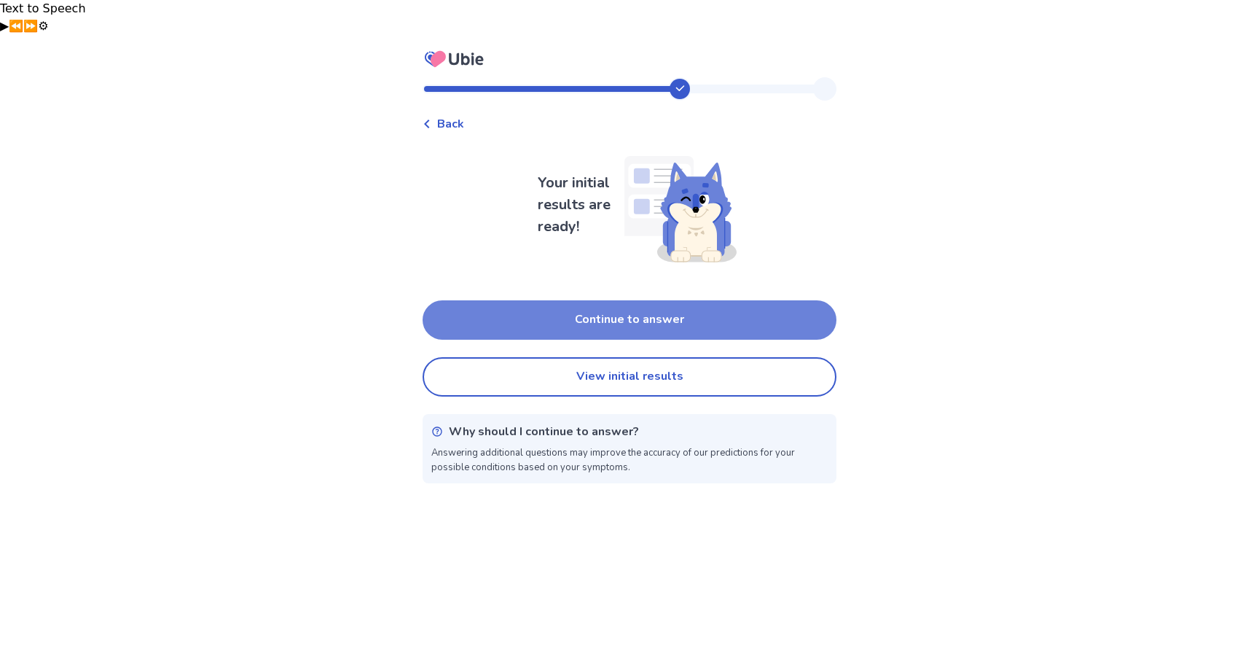
click at [605, 300] on button "Continue to answer" at bounding box center [630, 319] width 414 height 39
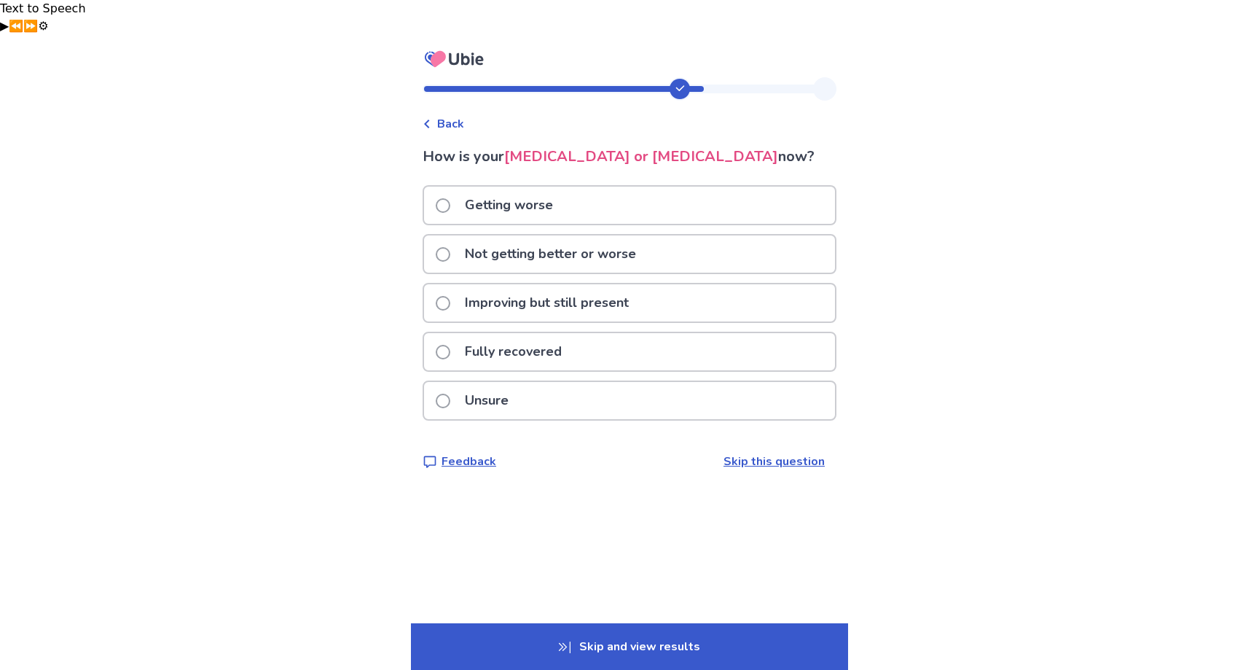
drag, startPoint x: 588, startPoint y: 273, endPoint x: 528, endPoint y: 386, distance: 127.8
click at [528, 386] on div "Getting worse Not getting better or worse Improving but still present Fully rec…" at bounding box center [630, 307] width 414 height 244
click at [517, 382] on p "Unsure" at bounding box center [486, 400] width 61 height 37
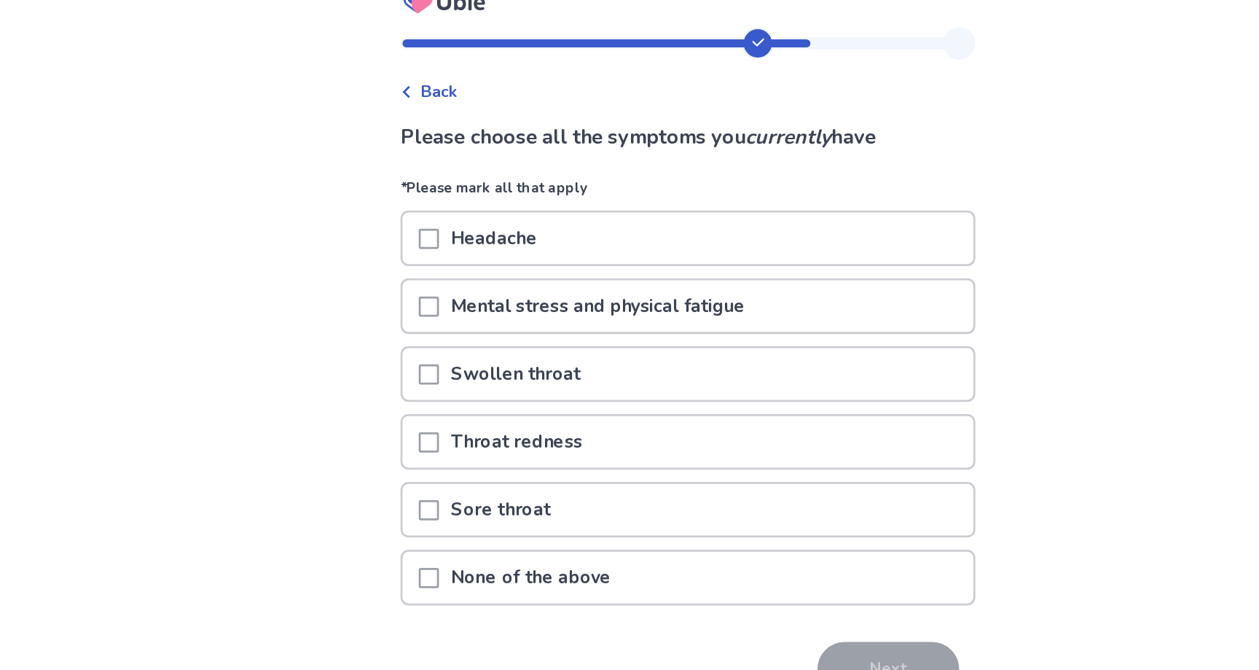
click at [450, 466] on span at bounding box center [443, 473] width 15 height 15
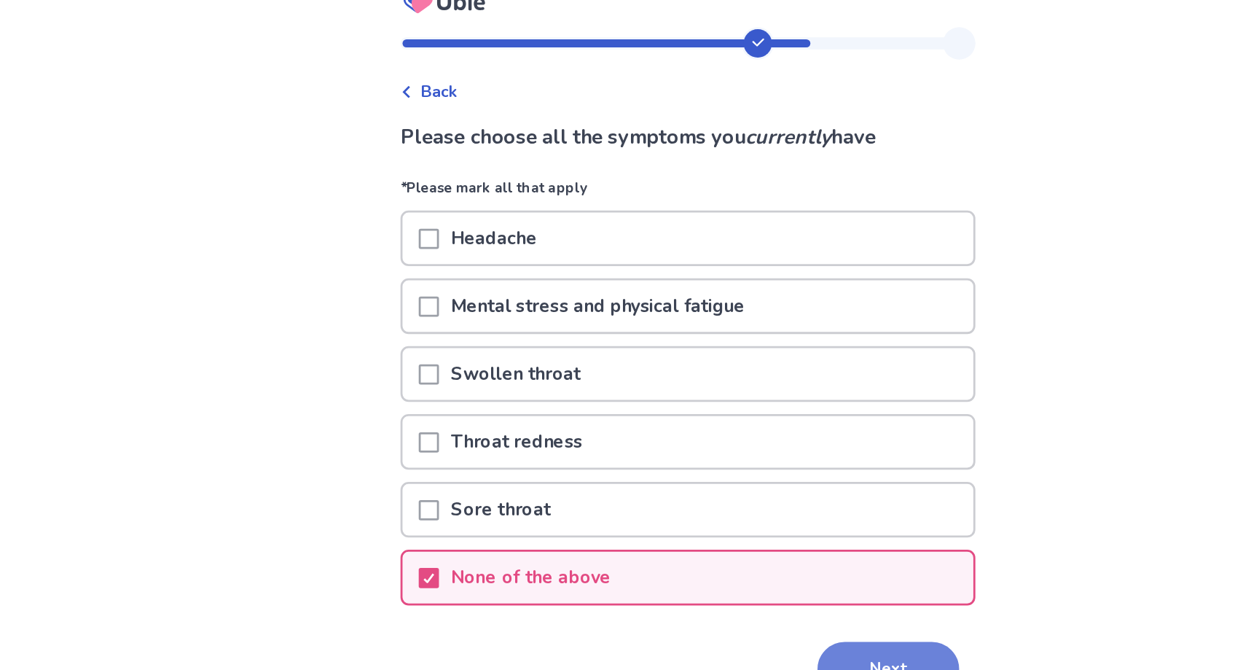
click at [751, 520] on button "Next" at bounding box center [774, 539] width 102 height 39
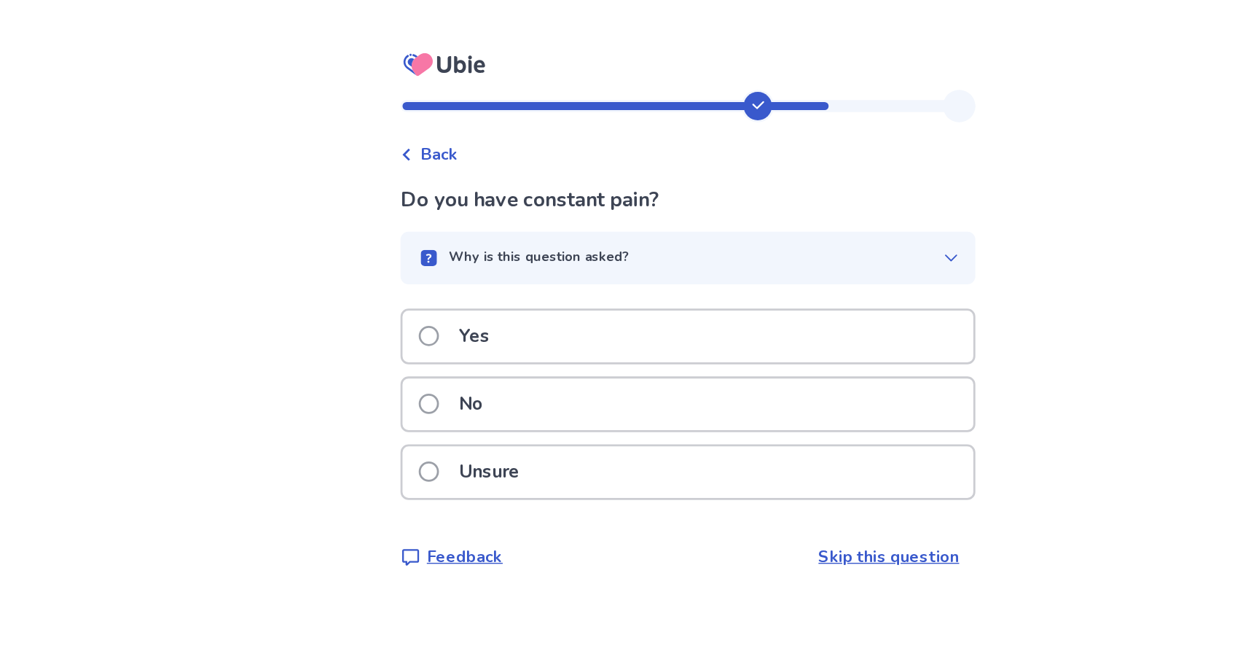
click at [536, 191] on p "Why is this question asked?" at bounding box center [523, 198] width 130 height 15
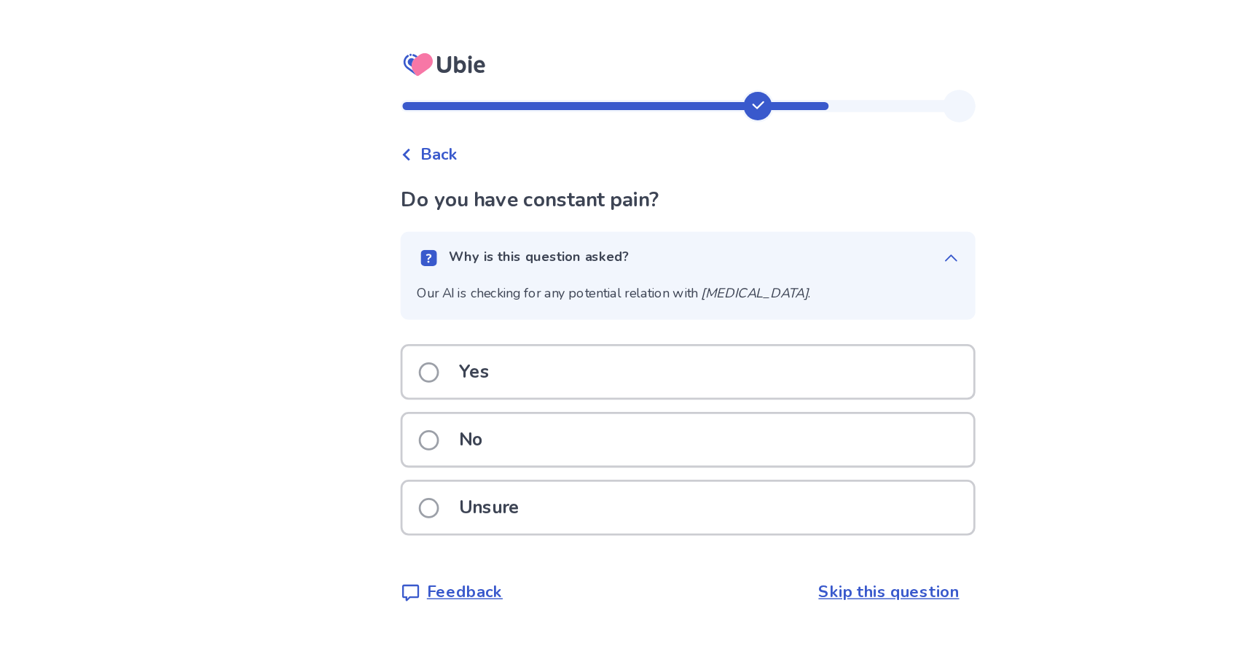
click at [478, 262] on p "Yes" at bounding box center [475, 280] width 39 height 37
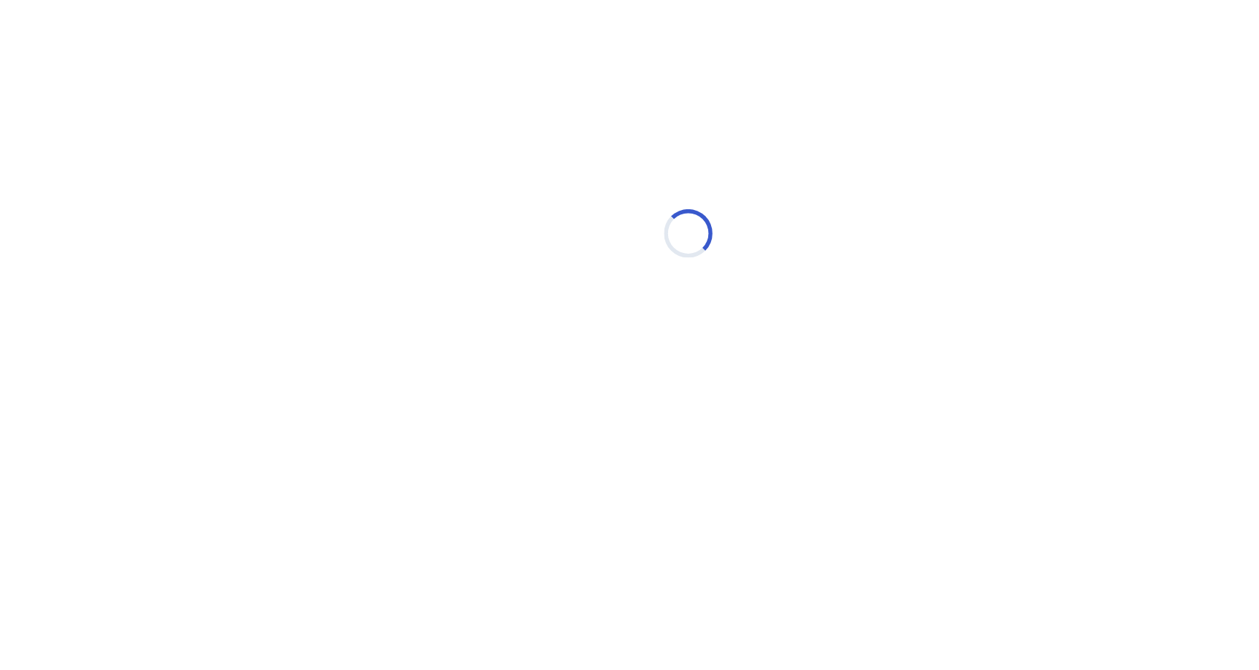
select select "*"
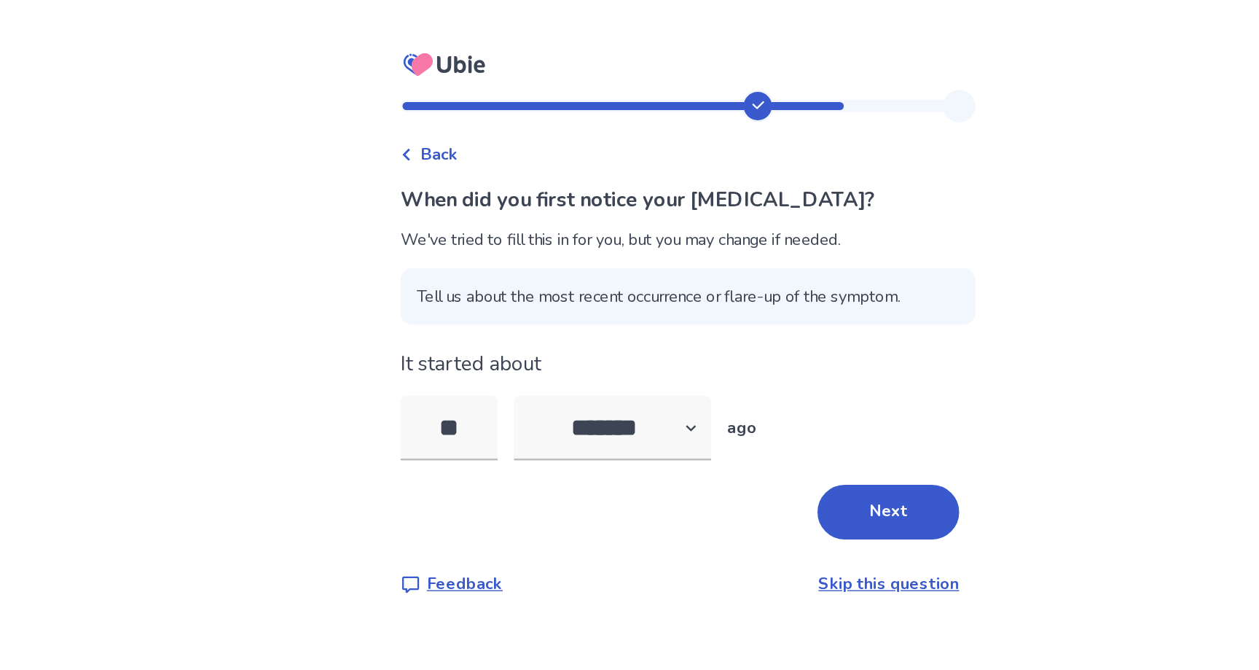
drag, startPoint x: 493, startPoint y: 282, endPoint x: 415, endPoint y: 281, distance: 78.7
click at [415, 281] on div "Back When did you first notice your lower back pain? We've tried to fill this i…" at bounding box center [629, 370] width 1259 height 670
type input "*"
click at [564, 297] on select "******* ****** ******* ******** *******" at bounding box center [575, 320] width 142 height 47
select select "*"
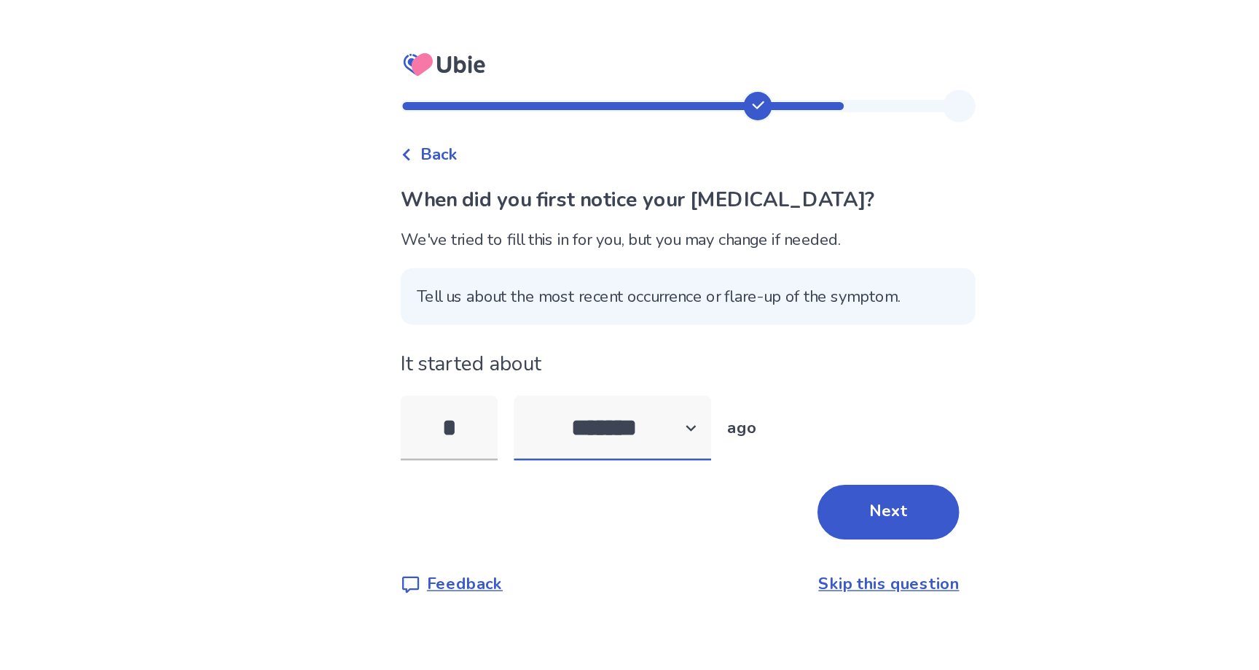
click at [513, 297] on select "******* ****** ******* ******** *******" at bounding box center [575, 320] width 142 height 47
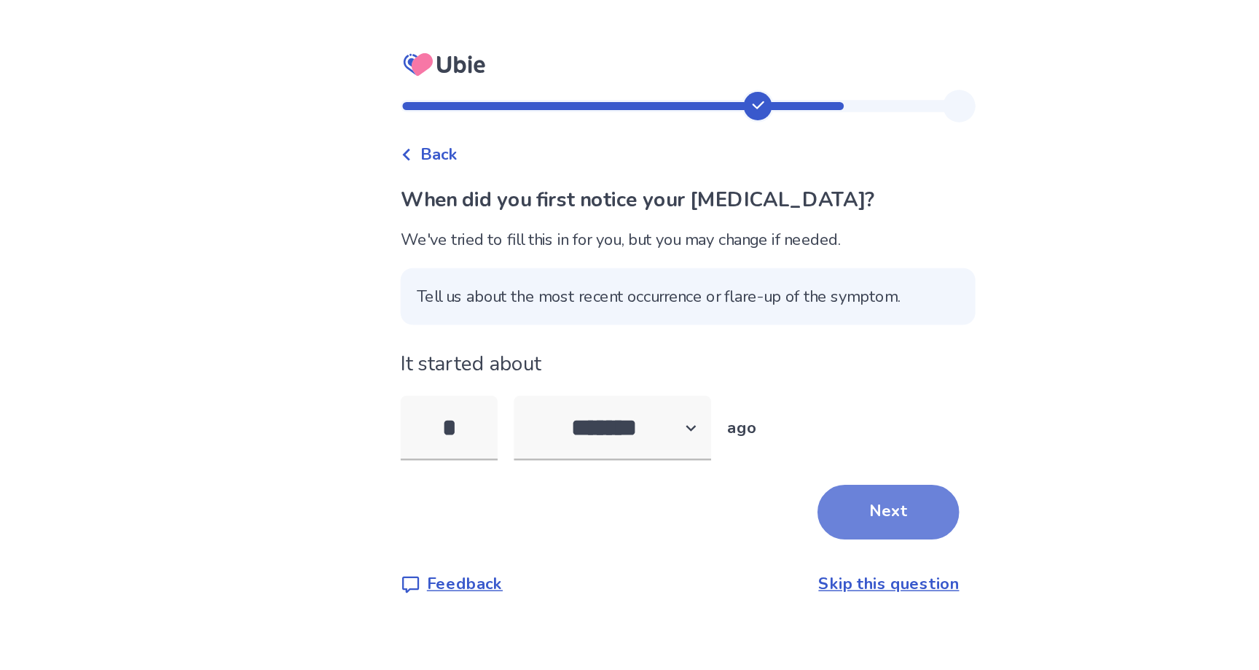
click at [763, 361] on button "Next" at bounding box center [774, 380] width 102 height 39
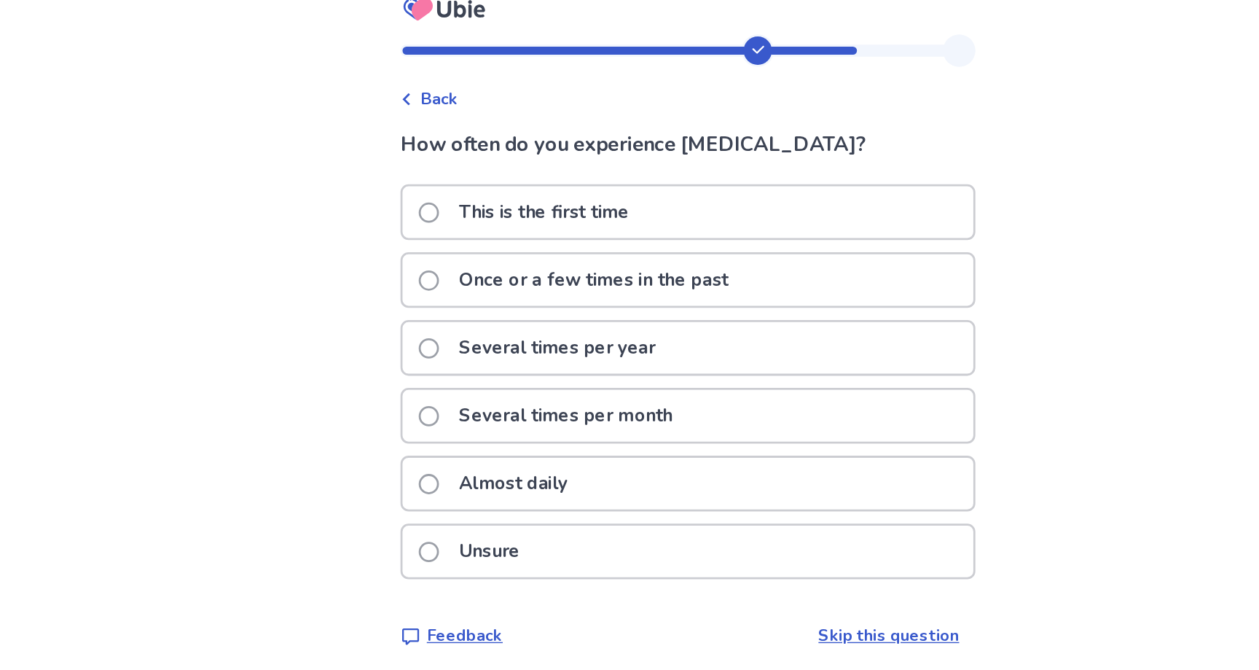
click at [522, 333] on p "Several times per month" at bounding box center [541, 351] width 171 height 37
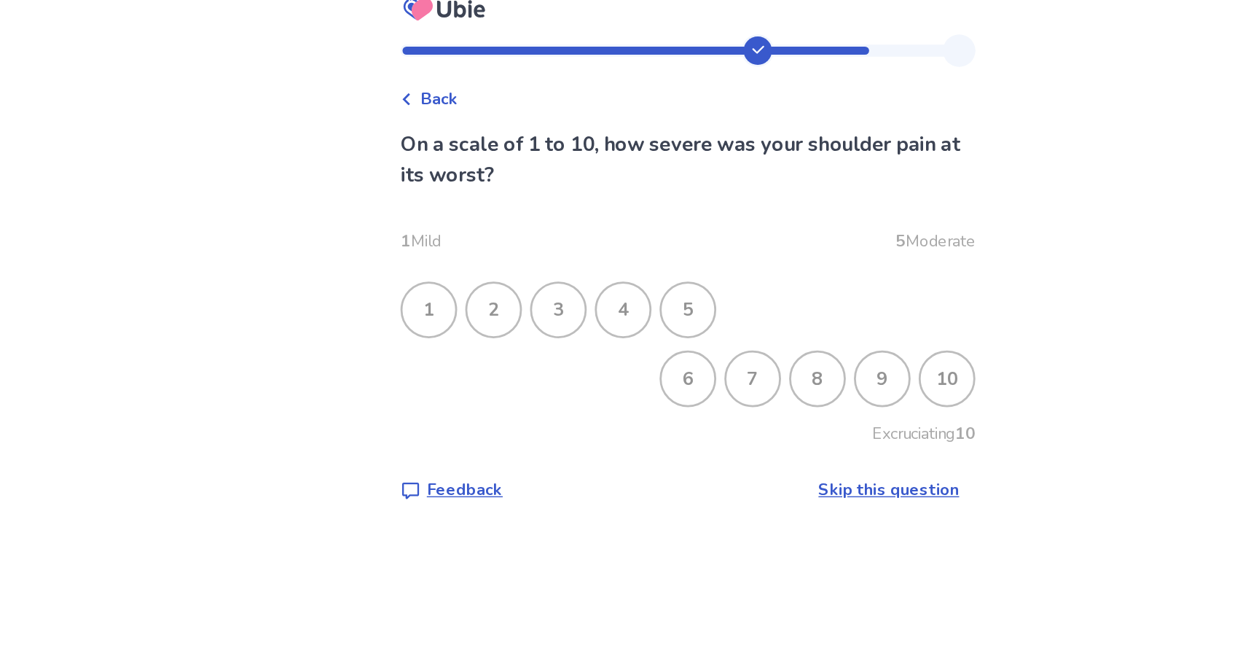
click at [540, 257] on div "3" at bounding box center [536, 276] width 38 height 38
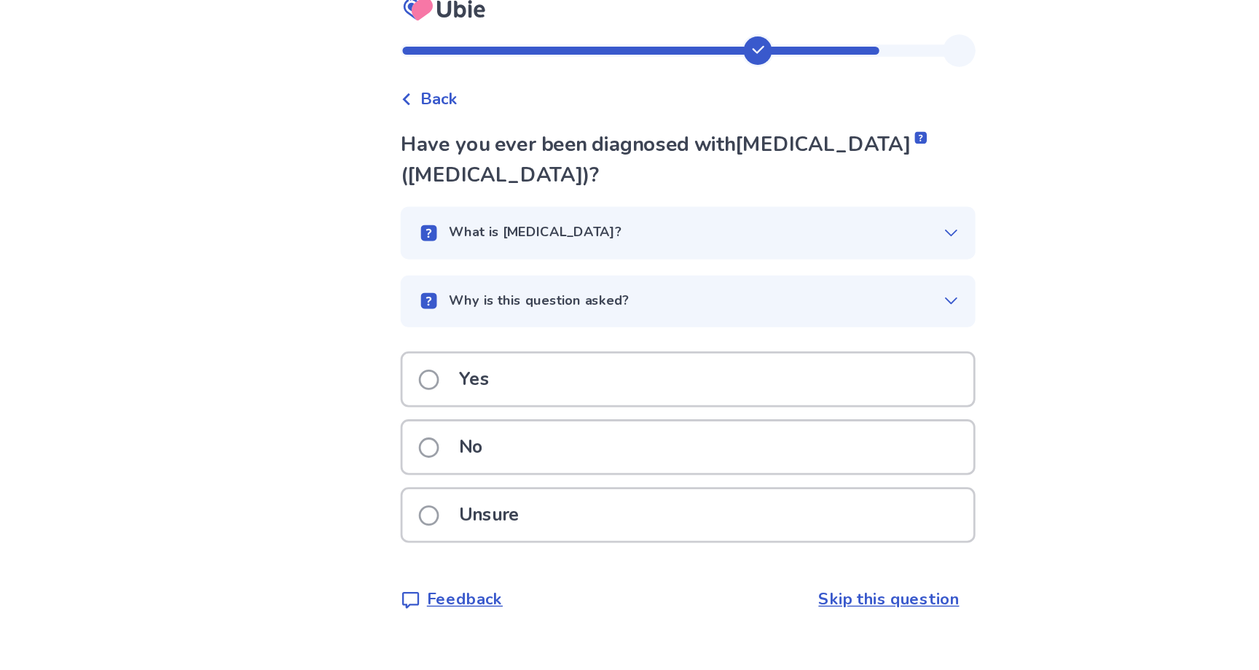
click at [516, 356] on div "No" at bounding box center [629, 374] width 411 height 37
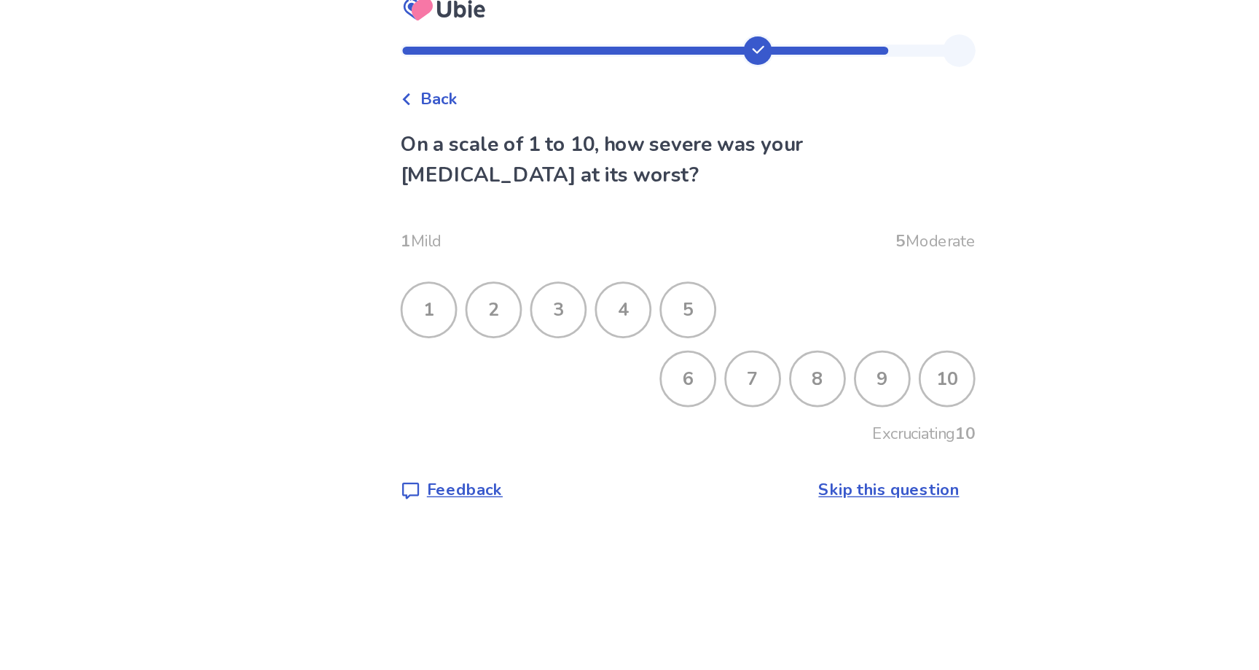
click at [731, 397] on link "Skip this question" at bounding box center [774, 405] width 101 height 16
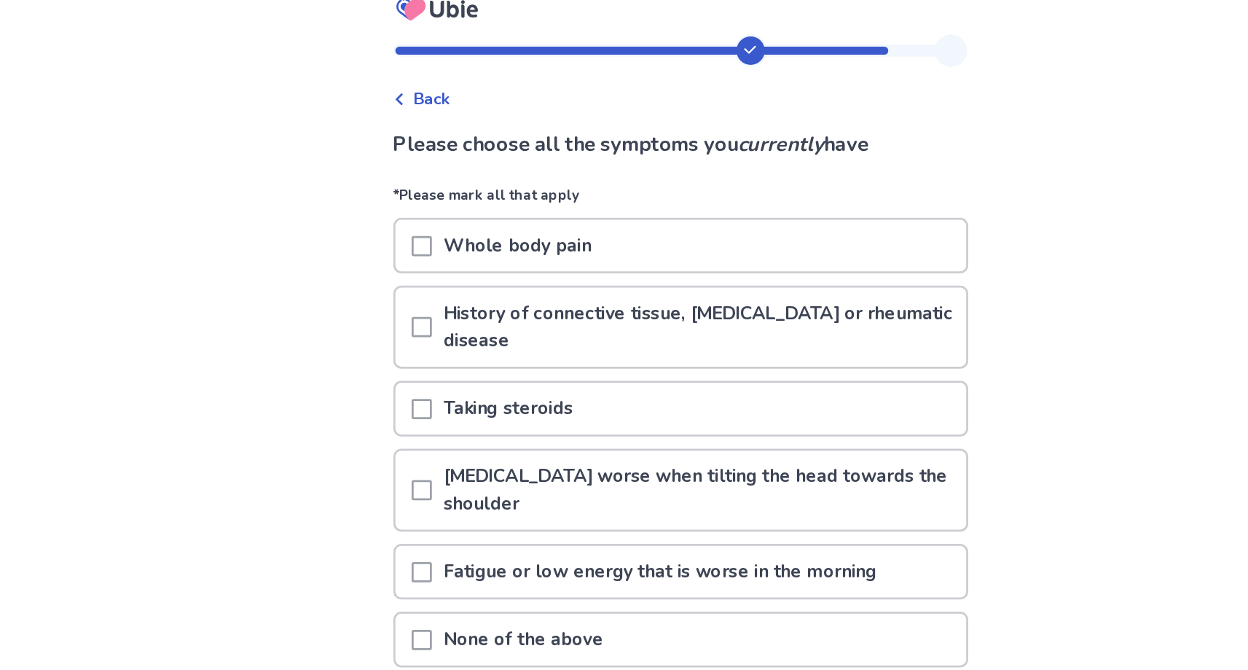
click at [520, 211] on p "Whole body pain" at bounding box center [507, 229] width 124 height 37
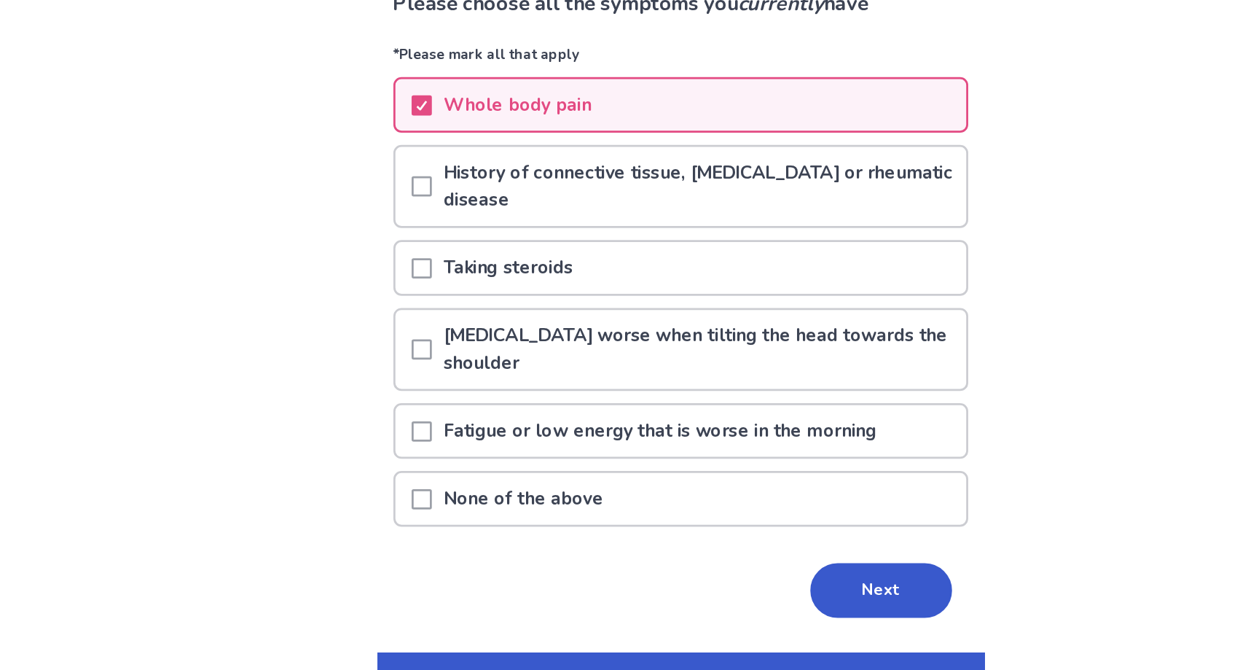
click at [477, 380] on p "Neck pain worse when tilting the head towards the shoulder" at bounding box center [637, 405] width 385 height 57
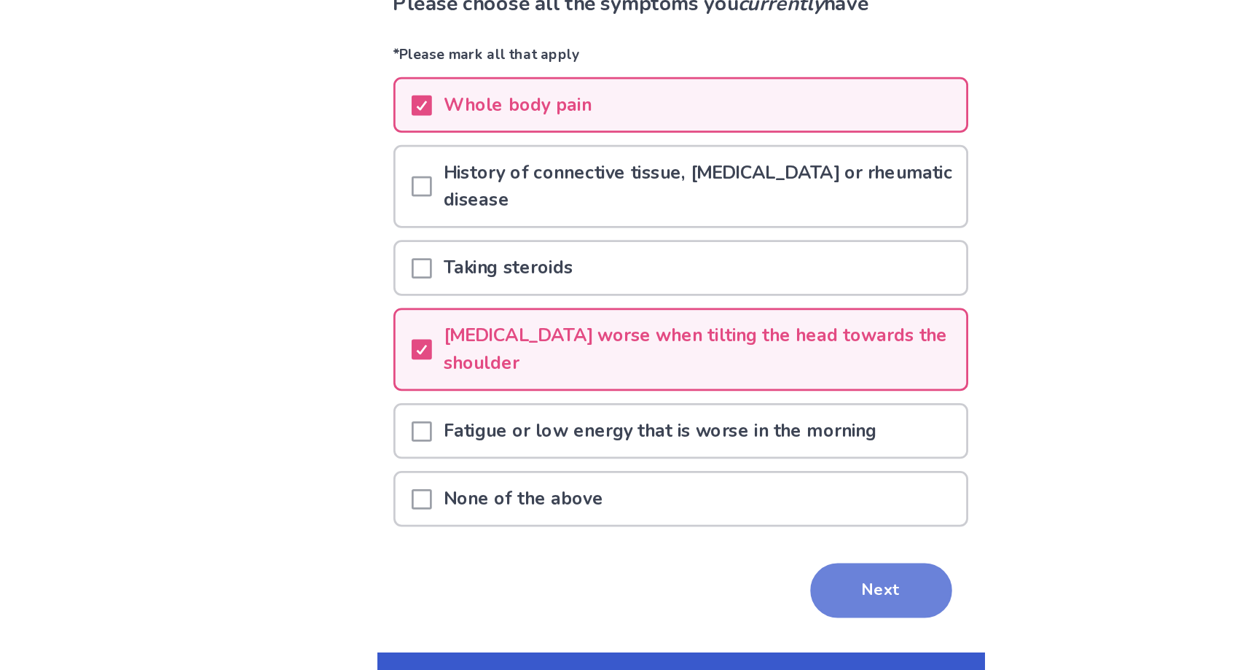
click at [721, 559] on button "Next" at bounding box center [769, 578] width 102 height 39
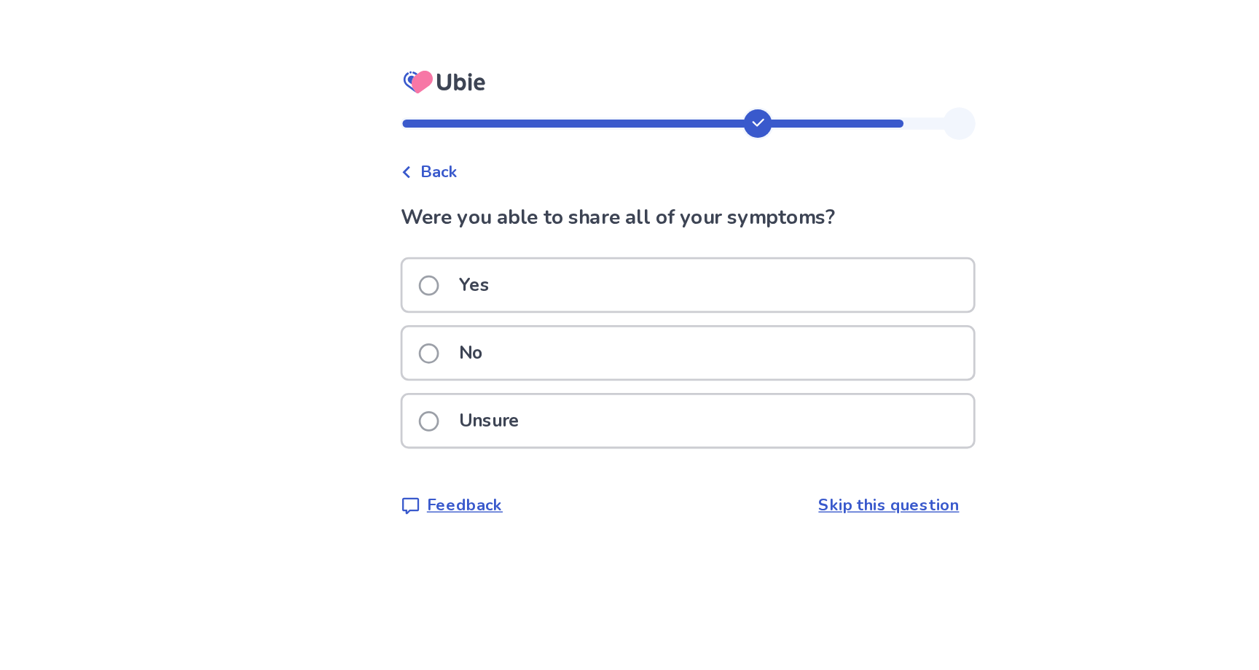
click at [571, 187] on div "Yes" at bounding box center [629, 205] width 411 height 37
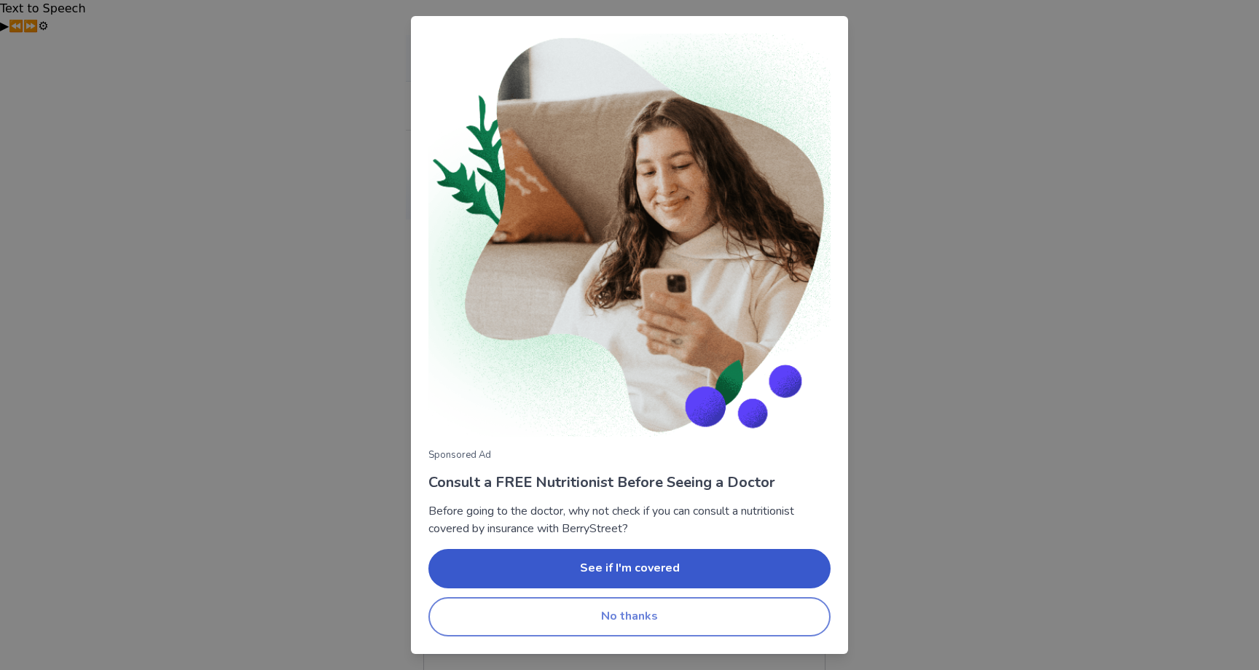
click at [603, 627] on button "No thanks" at bounding box center [630, 616] width 402 height 39
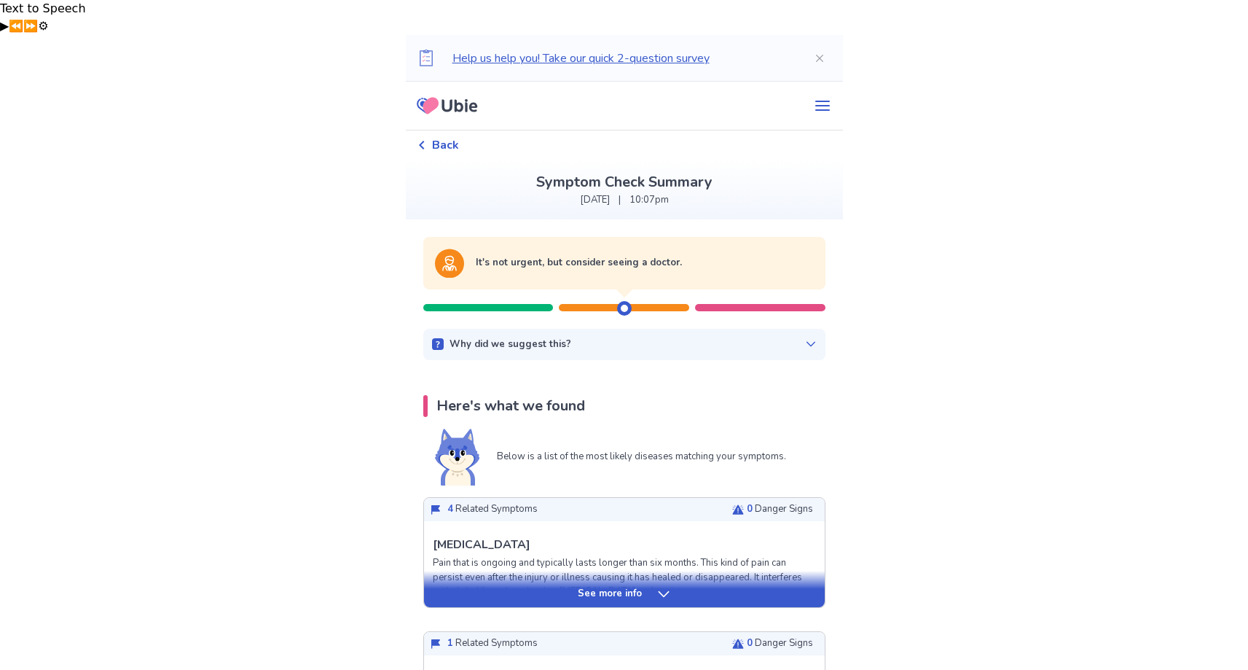
click at [579, 587] on p "See more info" at bounding box center [610, 594] width 64 height 15
